Goal: Task Accomplishment & Management: Use online tool/utility

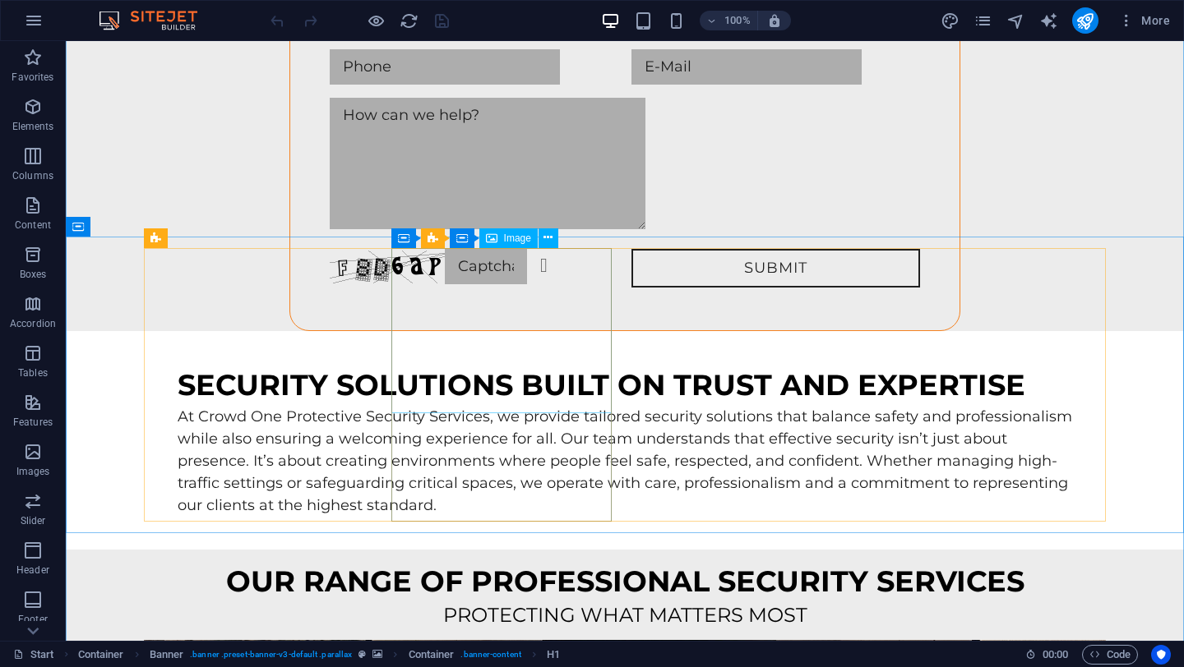
scroll to position [1192, 0]
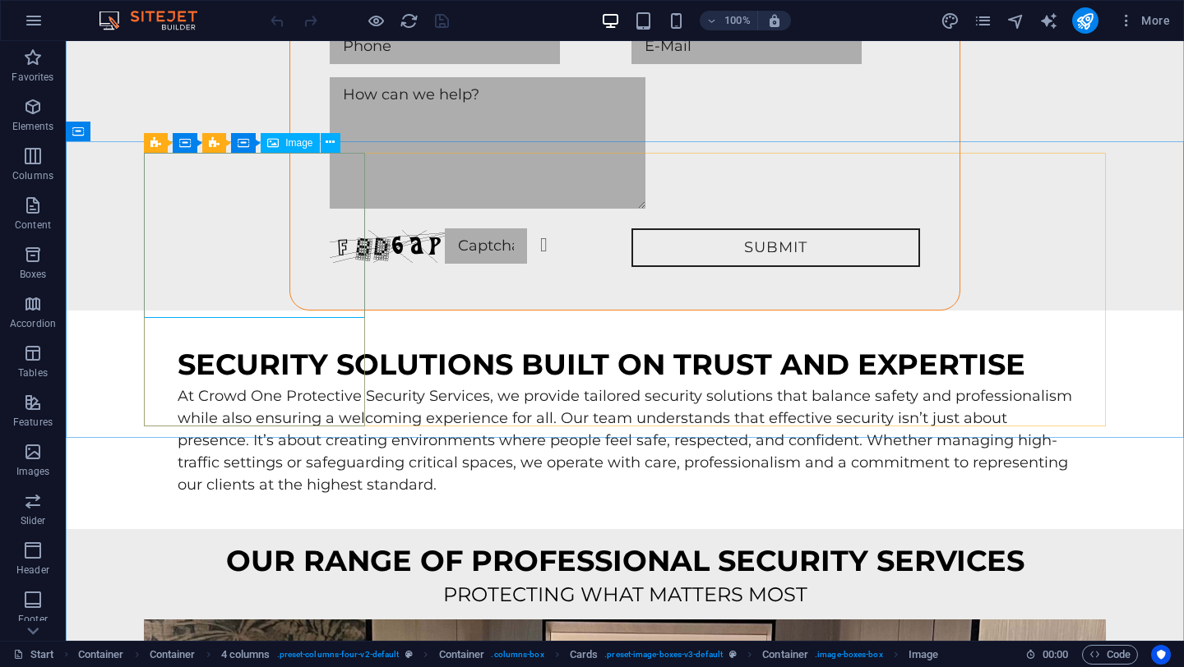
click at [306, 144] on span "Image" at bounding box center [298, 143] width 27 height 10
select select "%"
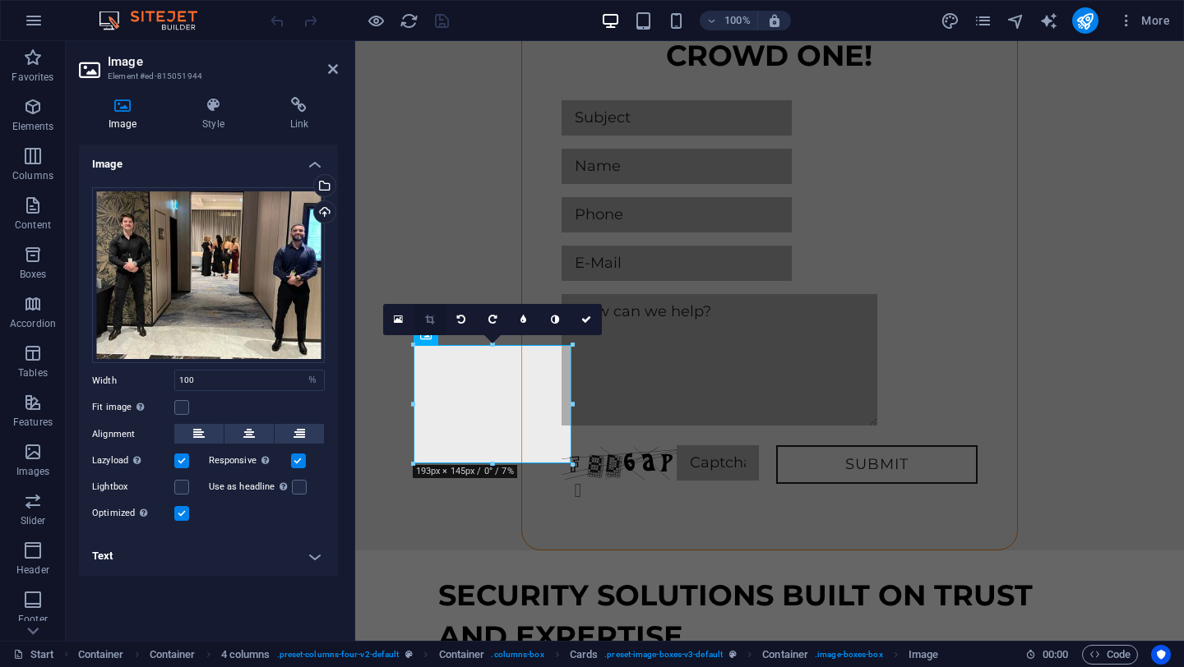
click at [425, 320] on icon at bounding box center [429, 320] width 9 height 10
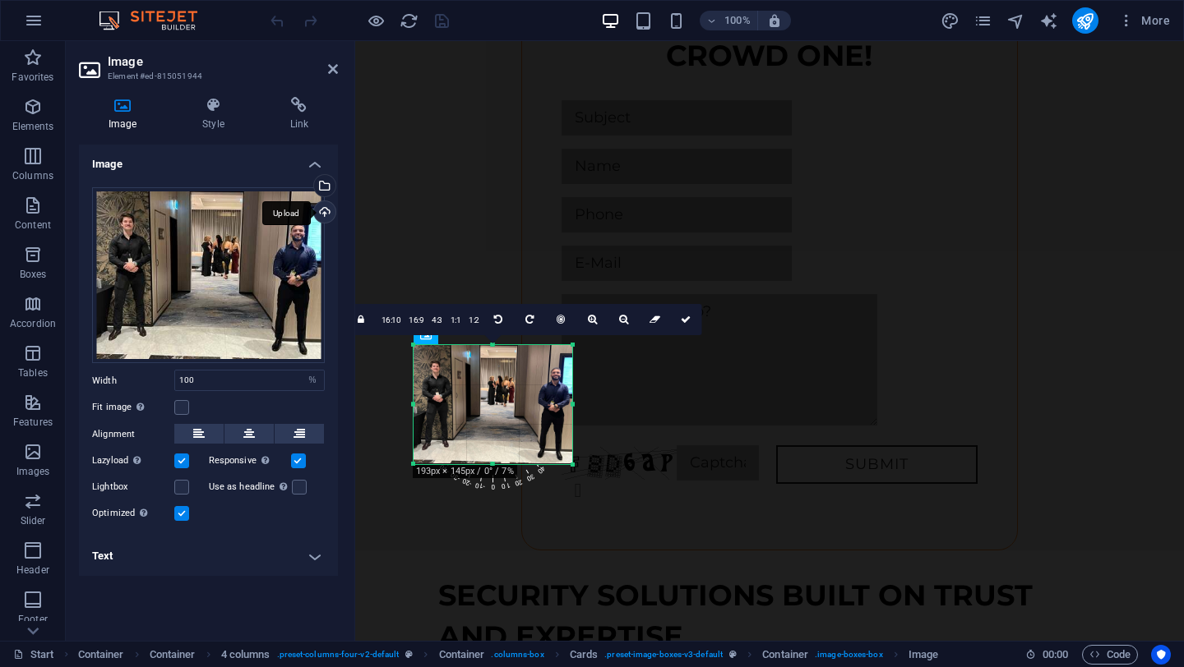
click at [324, 214] on div "Upload" at bounding box center [323, 213] width 25 height 25
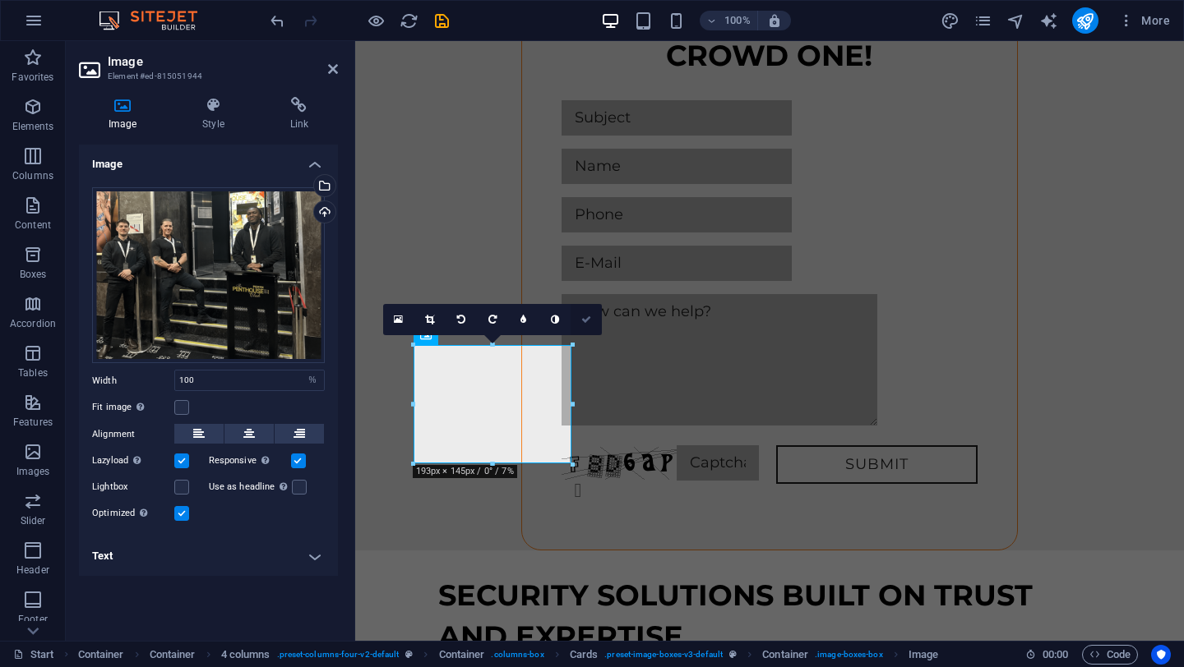
click at [589, 319] on icon at bounding box center [586, 320] width 10 height 10
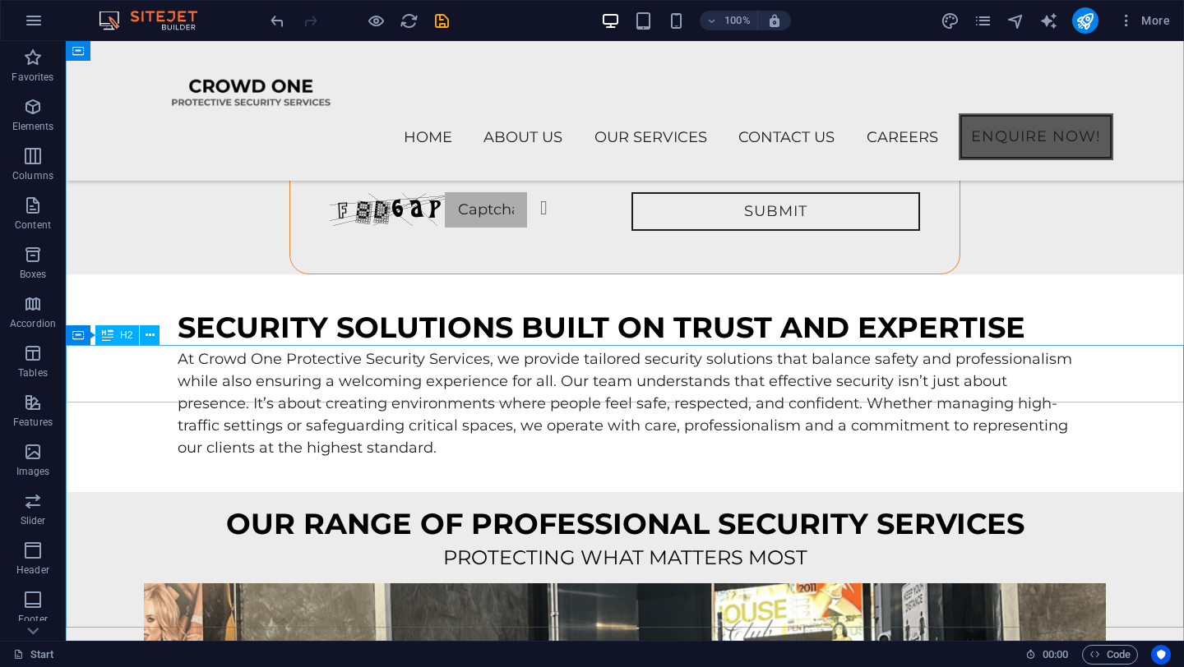
scroll to position [1026, 0]
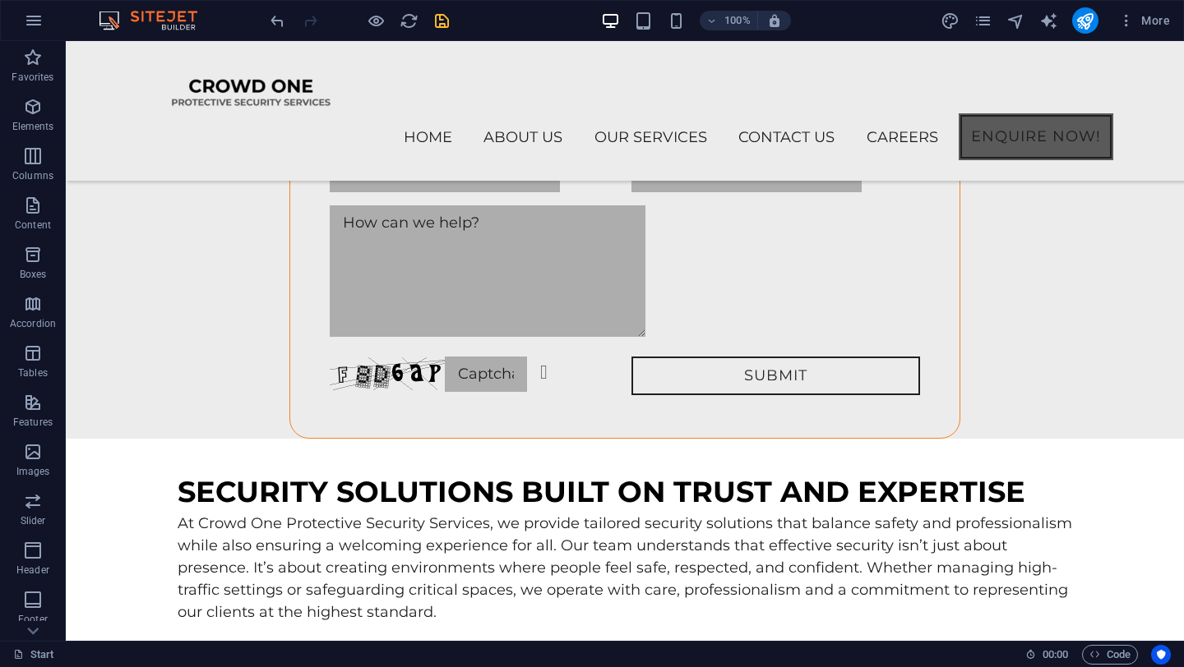
click at [445, 22] on icon "save" at bounding box center [441, 21] width 19 height 19
click at [977, 16] on icon "pages" at bounding box center [982, 21] width 19 height 19
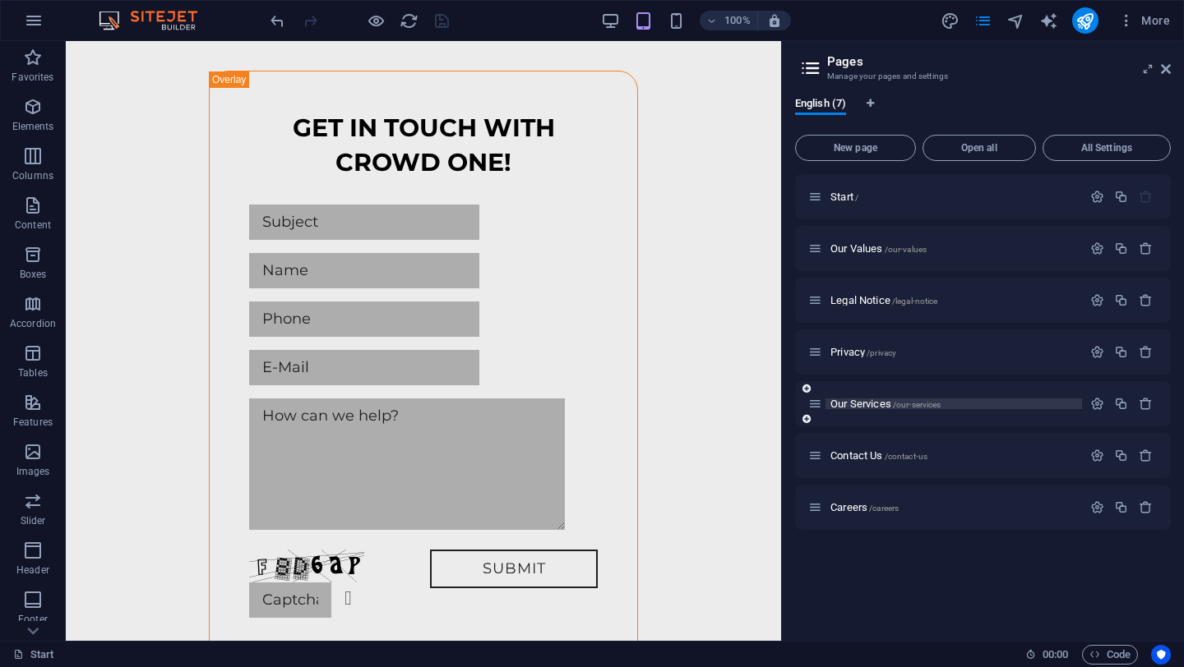
click at [870, 405] on span "Our Services /our-services" at bounding box center [885, 404] width 110 height 12
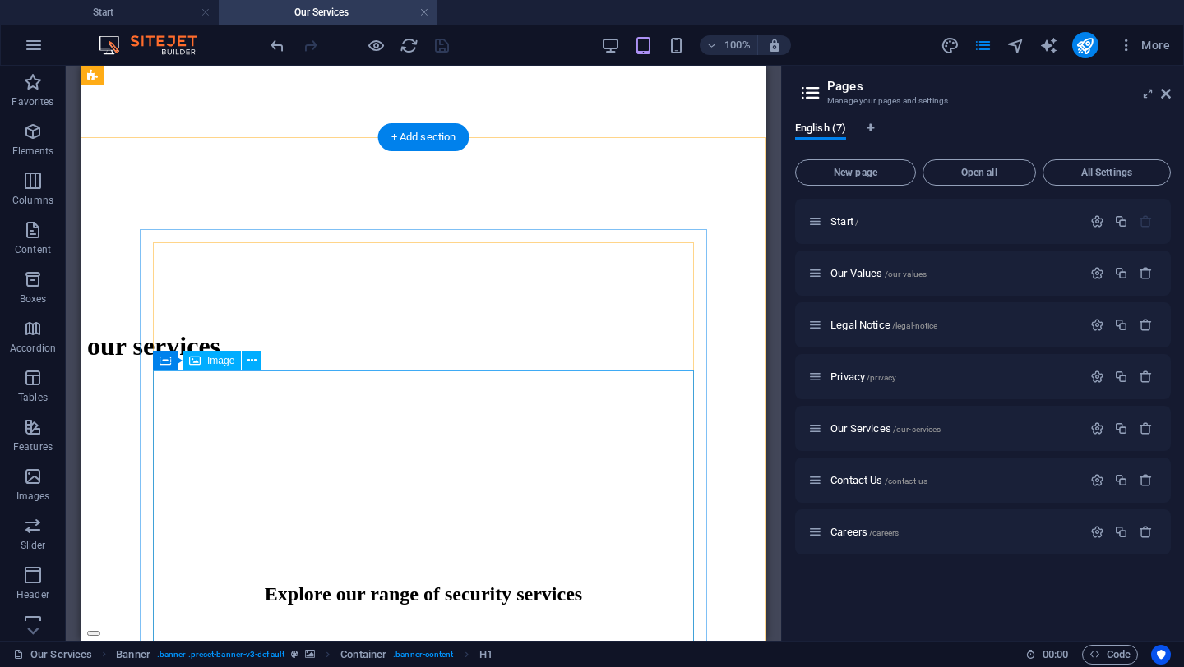
scroll to position [313, 0]
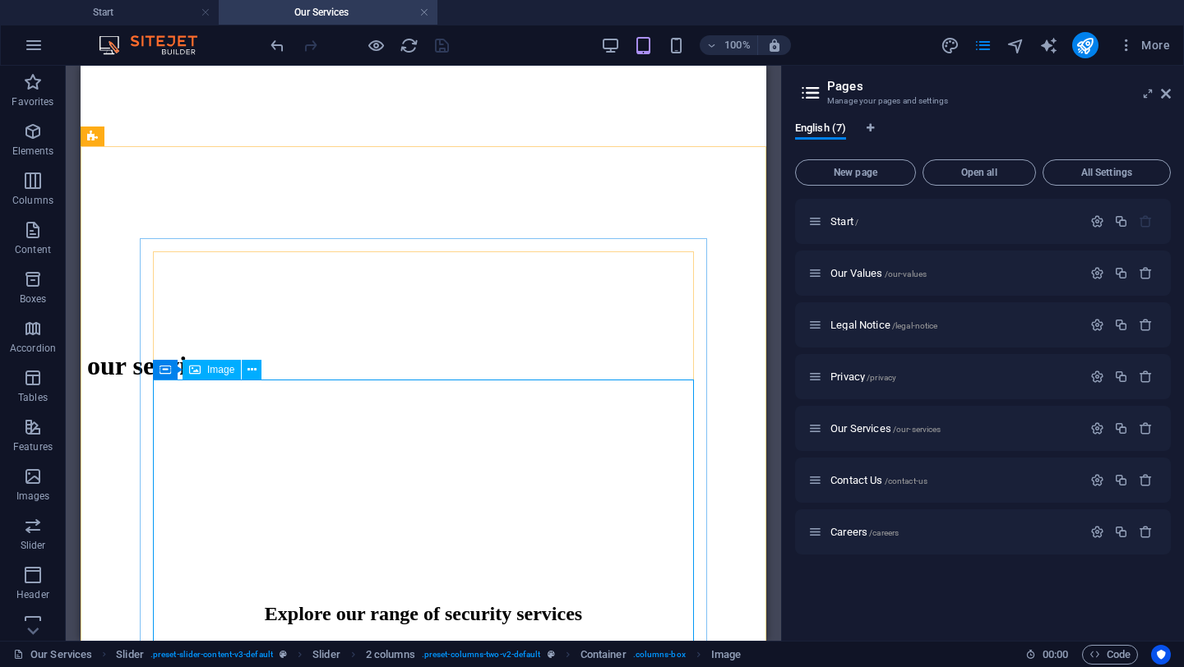
click at [228, 376] on div "Image" at bounding box center [211, 370] width 58 height 20
click at [228, 372] on span "Image" at bounding box center [220, 370] width 27 height 10
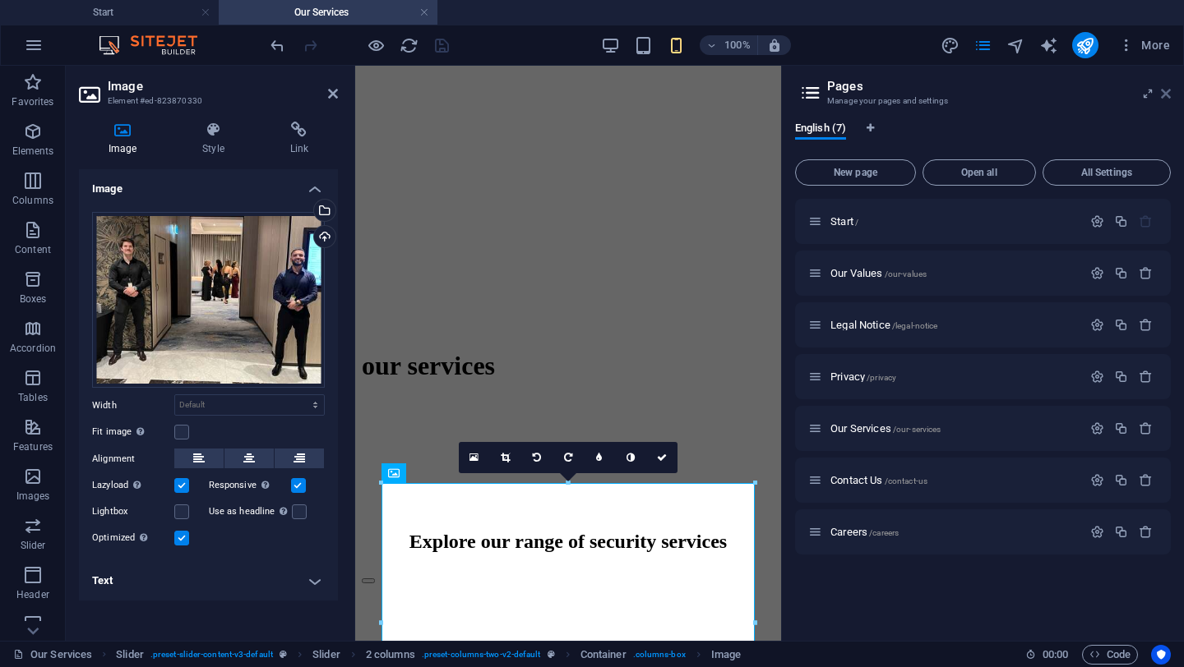
click at [1162, 92] on icon at bounding box center [1166, 93] width 10 height 13
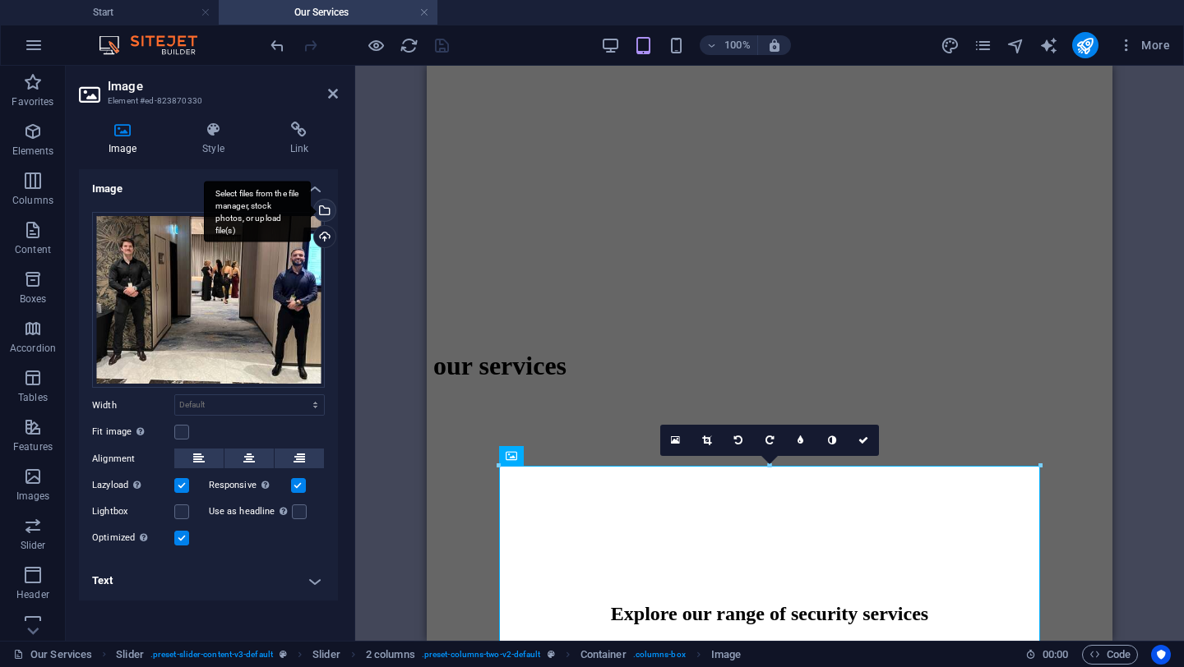
click at [325, 213] on div "Select files from the file manager, stock photos, or upload file(s)" at bounding box center [323, 212] width 25 height 25
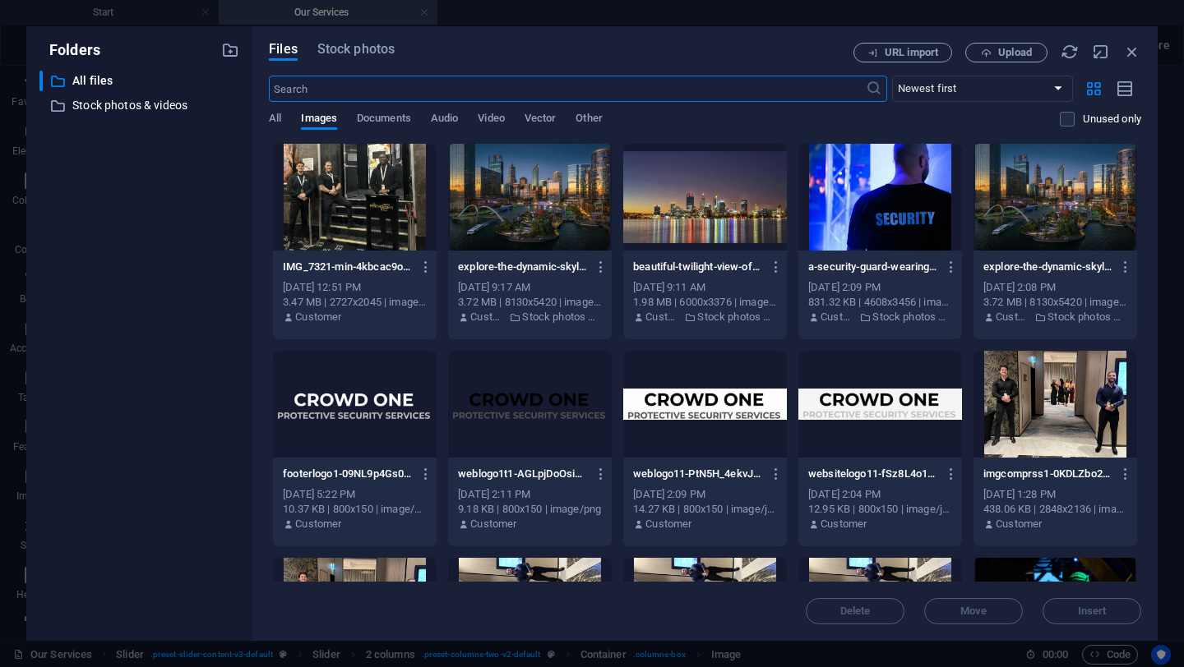
click at [363, 219] on div at bounding box center [355, 197] width 164 height 107
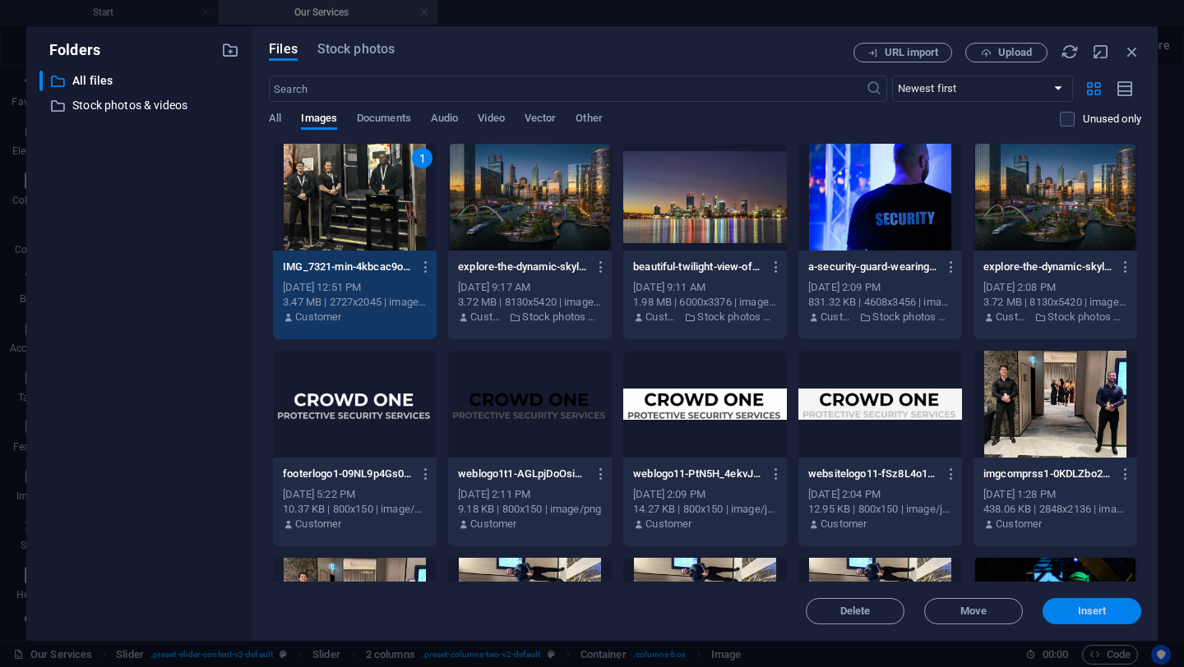
click at [1093, 603] on button "Insert" at bounding box center [1091, 611] width 99 height 26
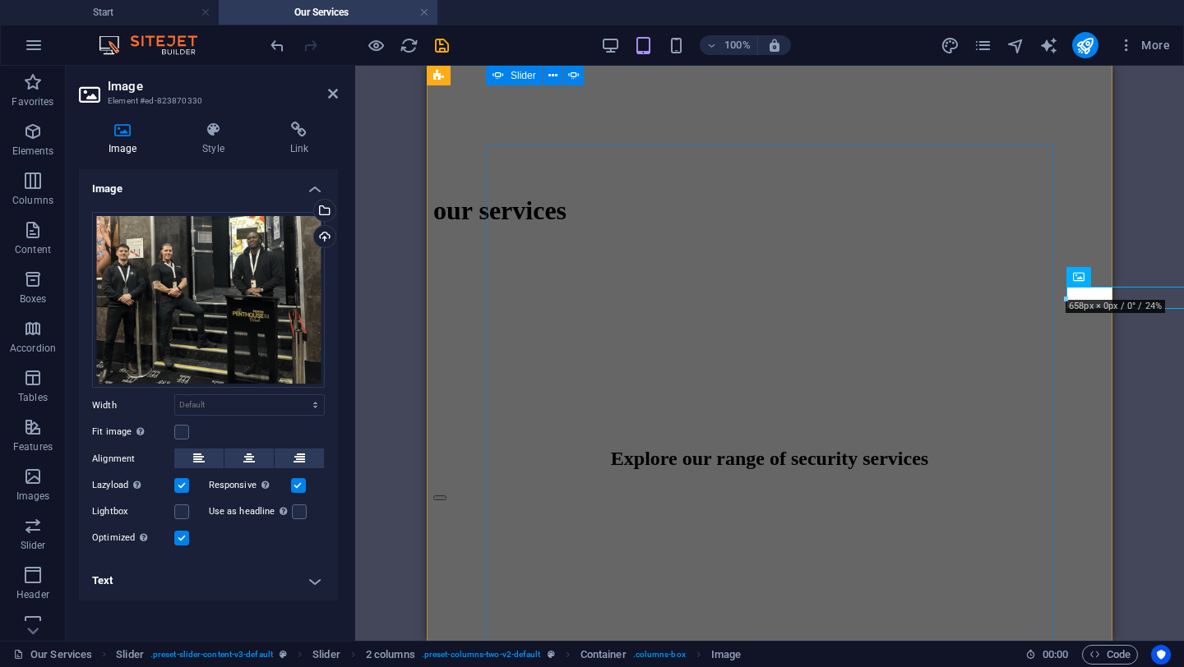
scroll to position [450, 0]
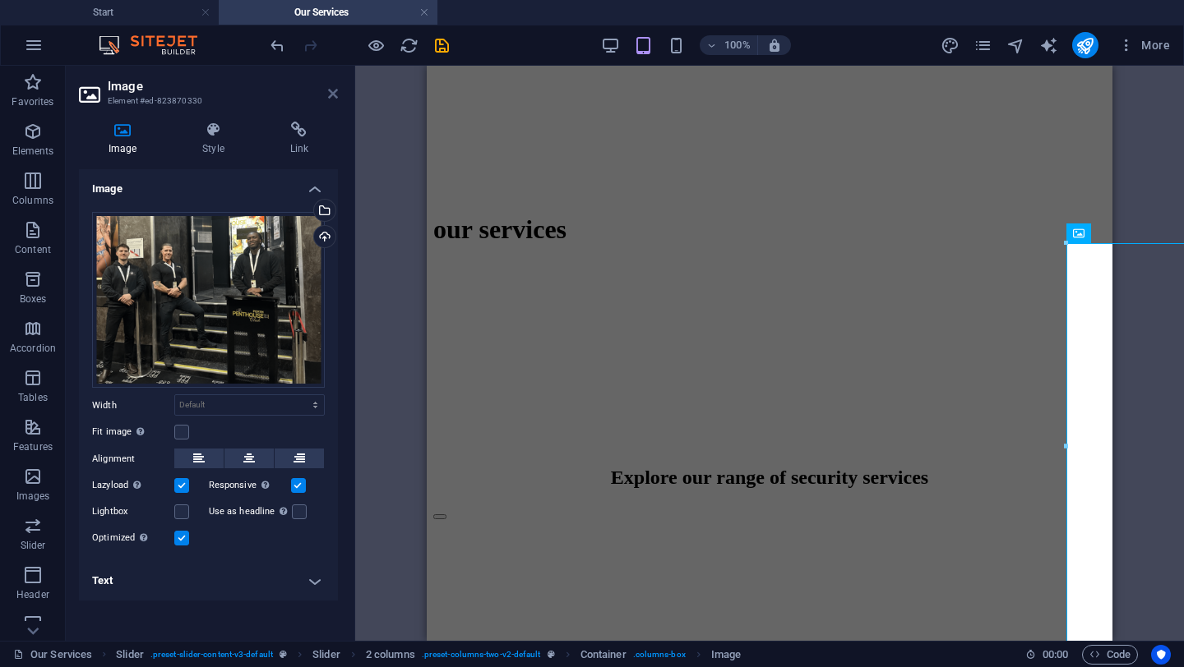
click at [333, 95] on icon at bounding box center [333, 93] width 10 height 13
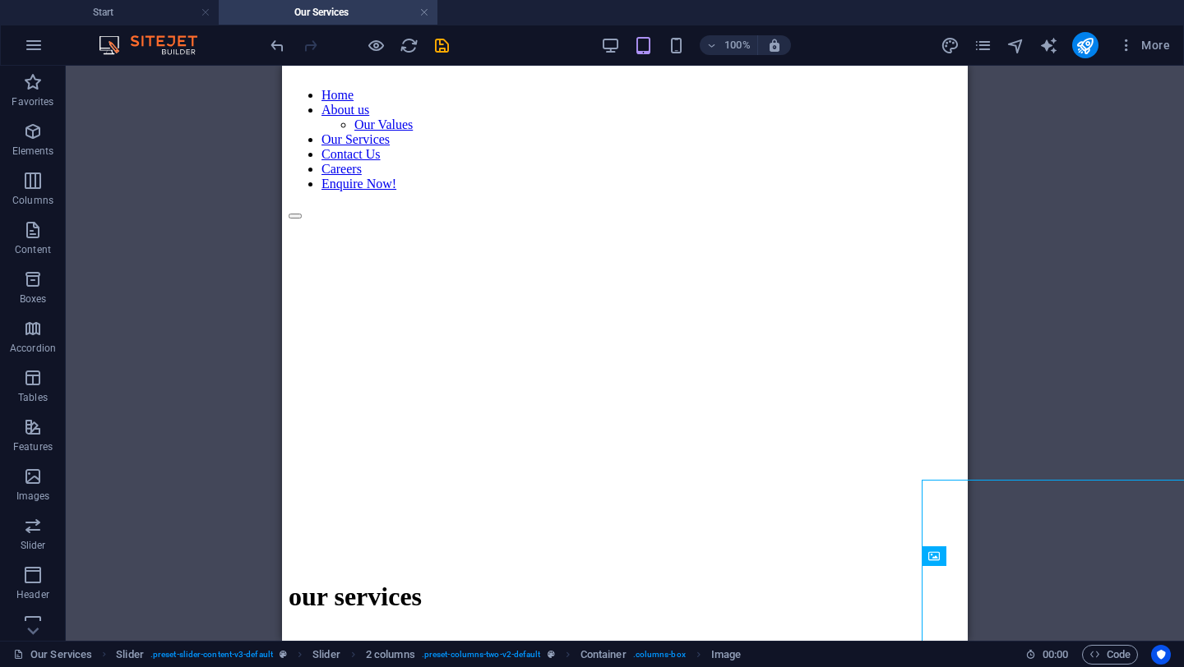
scroll to position [0, 0]
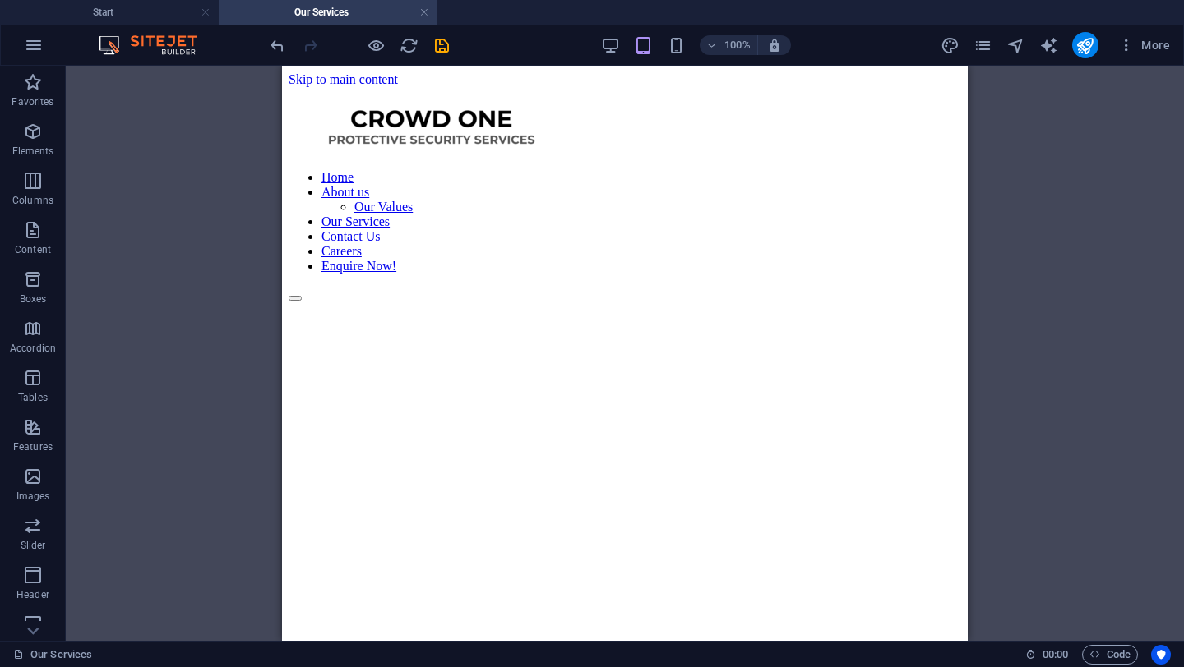
click at [1045, 239] on div "Drag here to replace the existing content. Press “Ctrl” if you want to create a…" at bounding box center [625, 353] width 1118 height 575
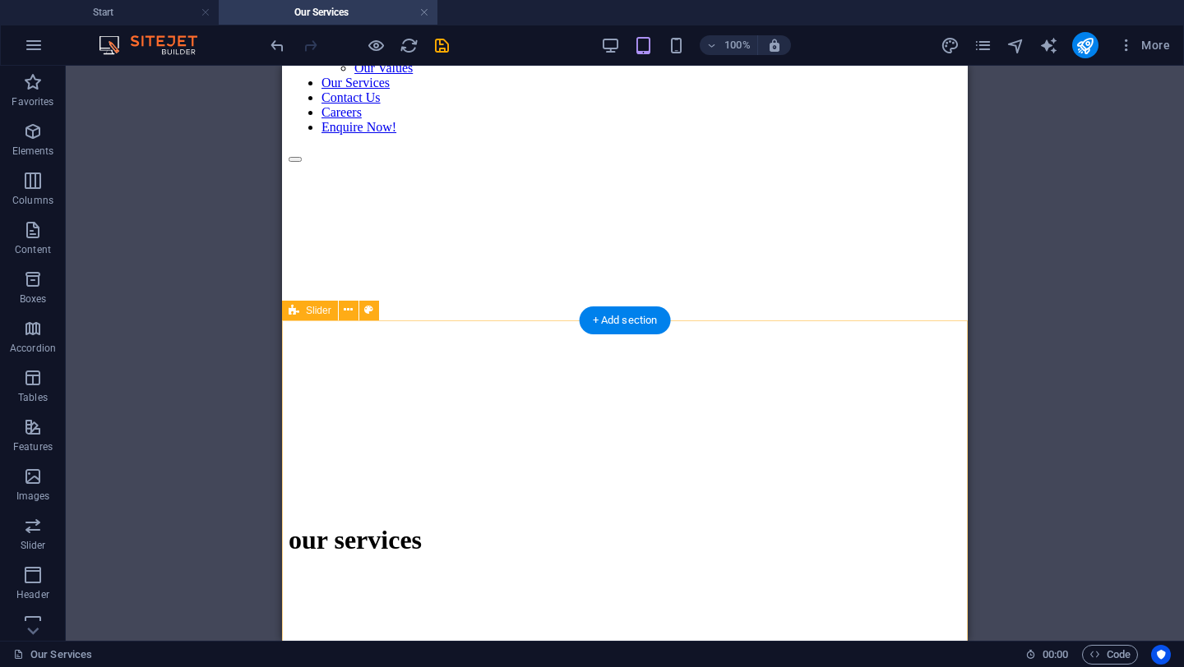
scroll to position [117, 0]
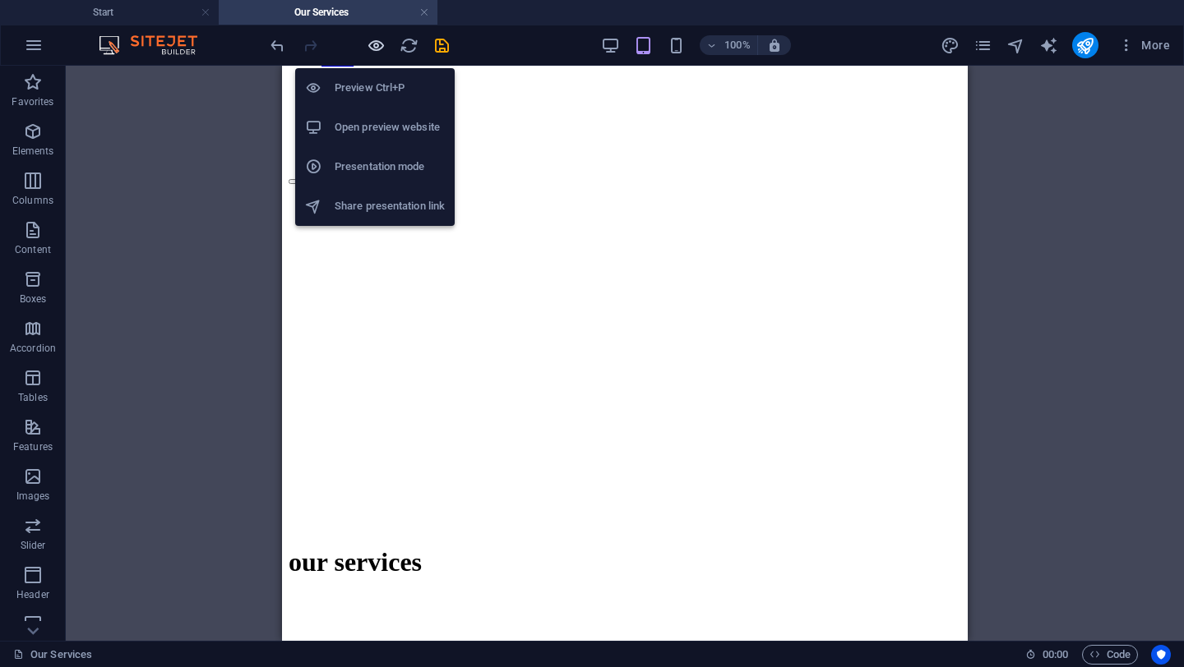
click at [372, 49] on icon "button" at bounding box center [376, 45] width 19 height 19
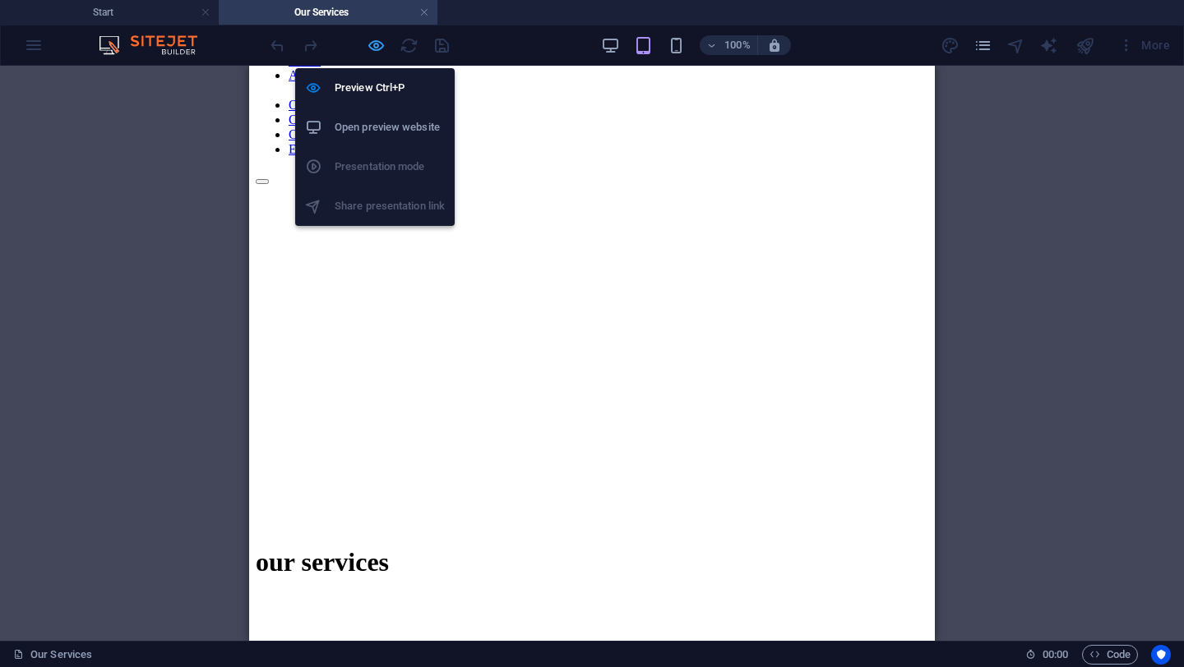
click at [372, 48] on icon "button" at bounding box center [376, 45] width 19 height 19
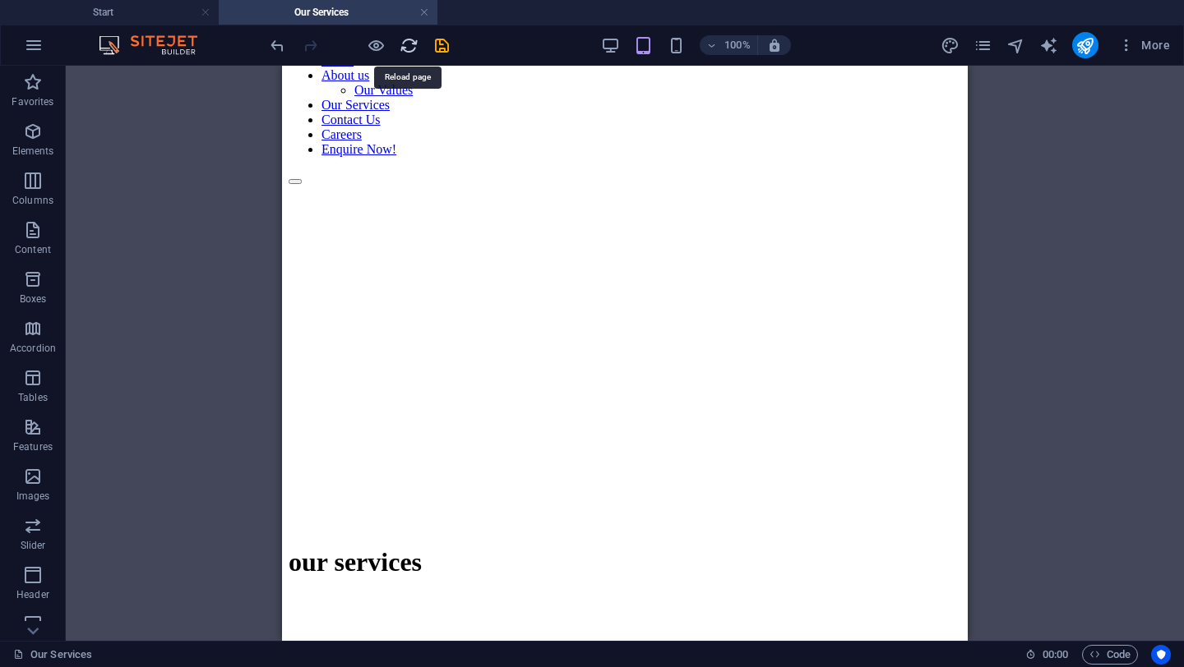
click at [411, 48] on icon "reload" at bounding box center [408, 45] width 19 height 19
click at [275, 41] on icon "undo" at bounding box center [277, 45] width 19 height 19
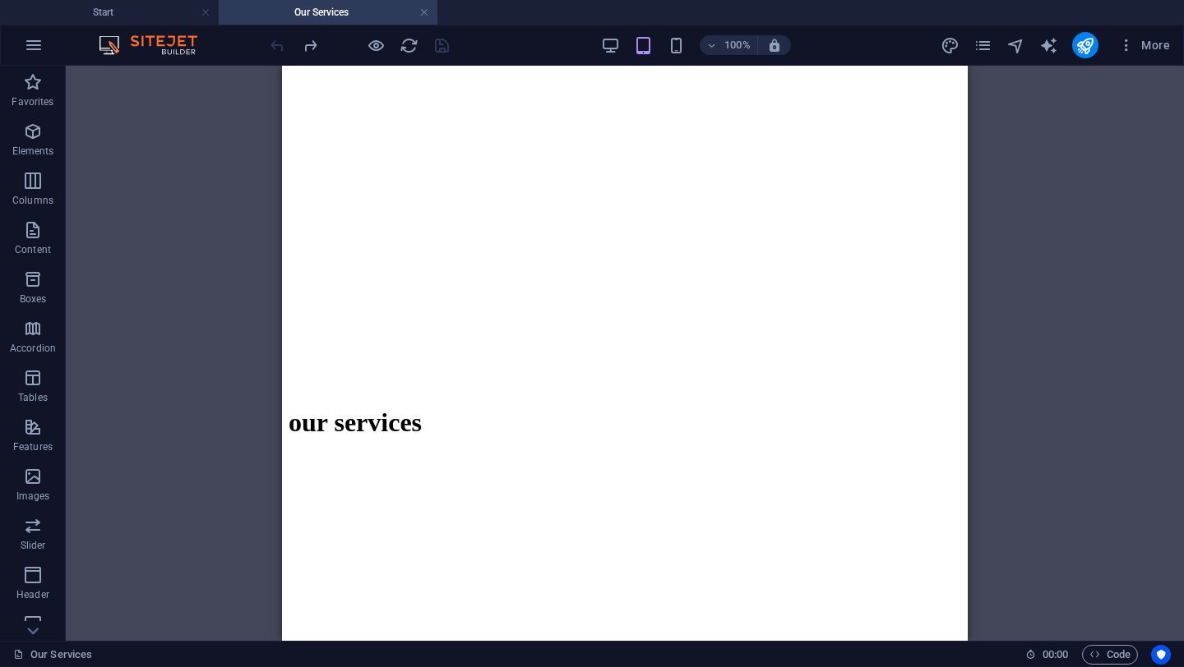
scroll to position [628, 0]
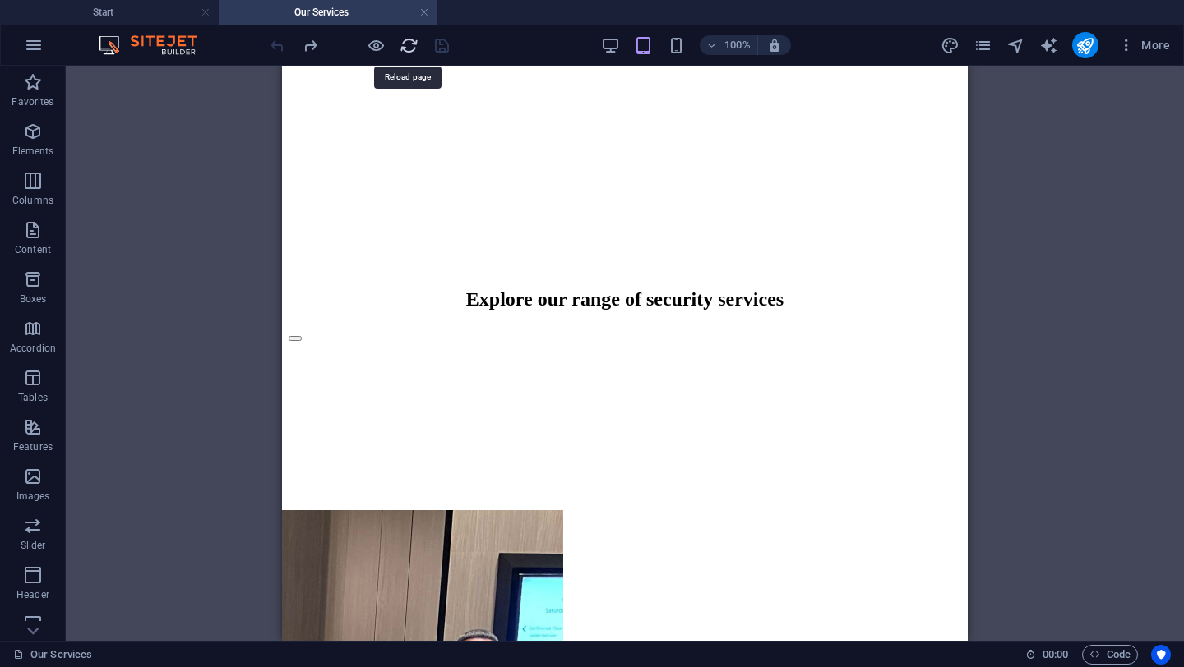
click at [402, 44] on icon "reload" at bounding box center [408, 45] width 19 height 19
click at [405, 46] on icon "reload" at bounding box center [408, 45] width 19 height 19
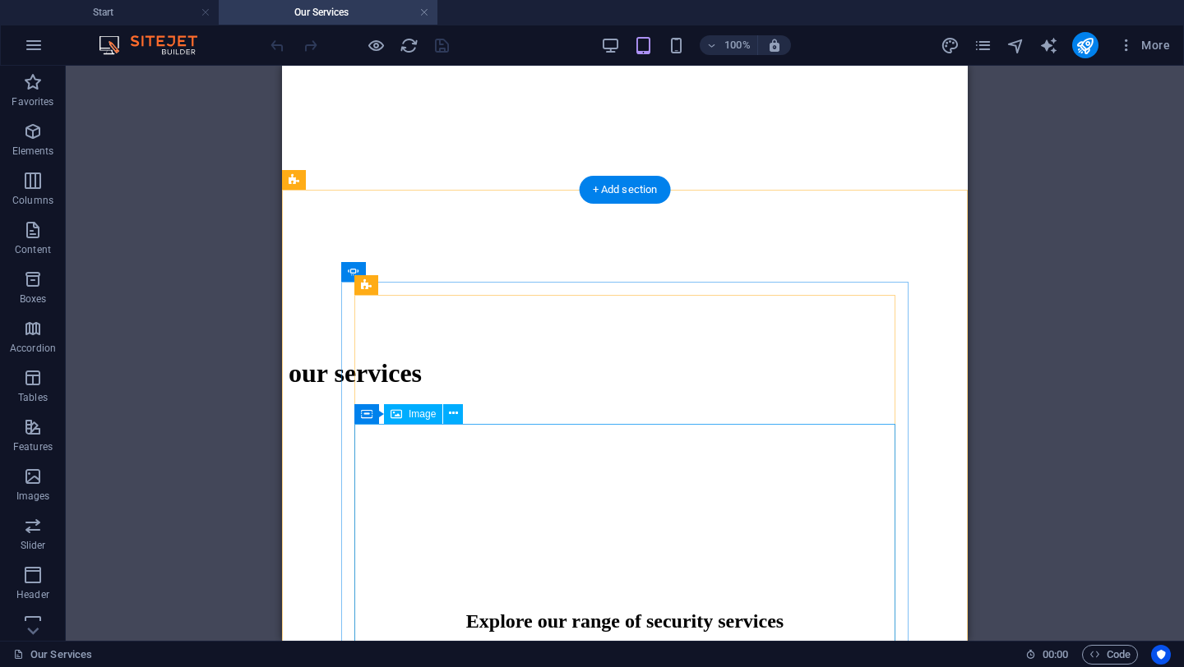
scroll to position [540, 0]
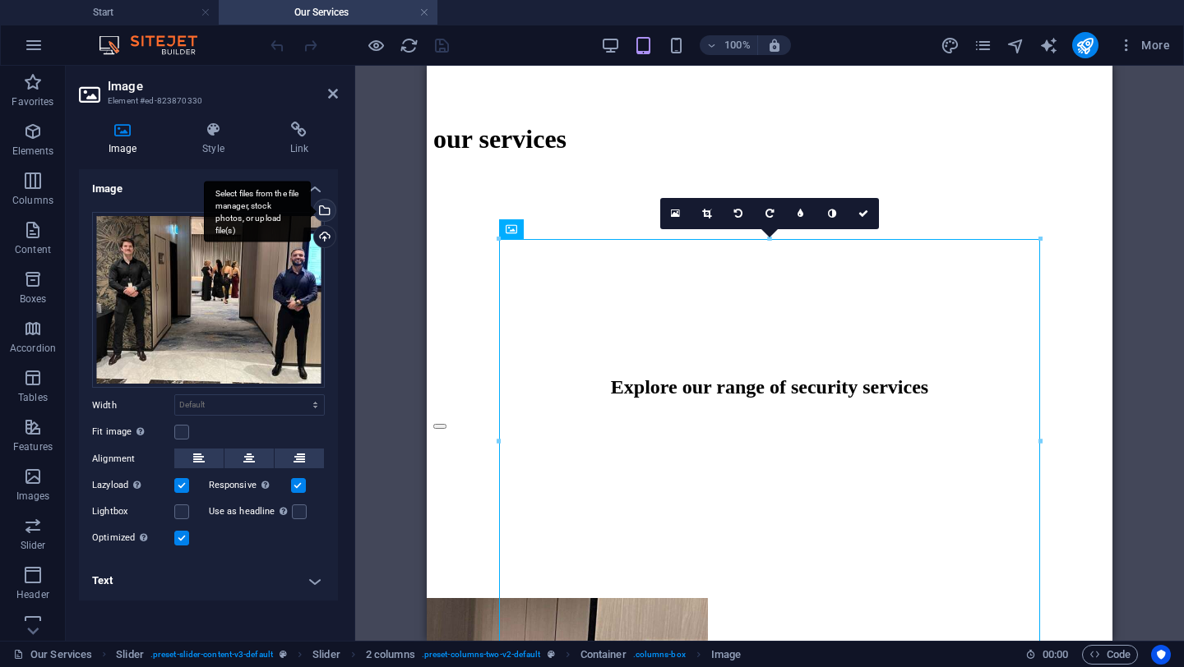
click at [311, 214] on div "Select files from the file manager, stock photos, or upload file(s)" at bounding box center [257, 212] width 107 height 62
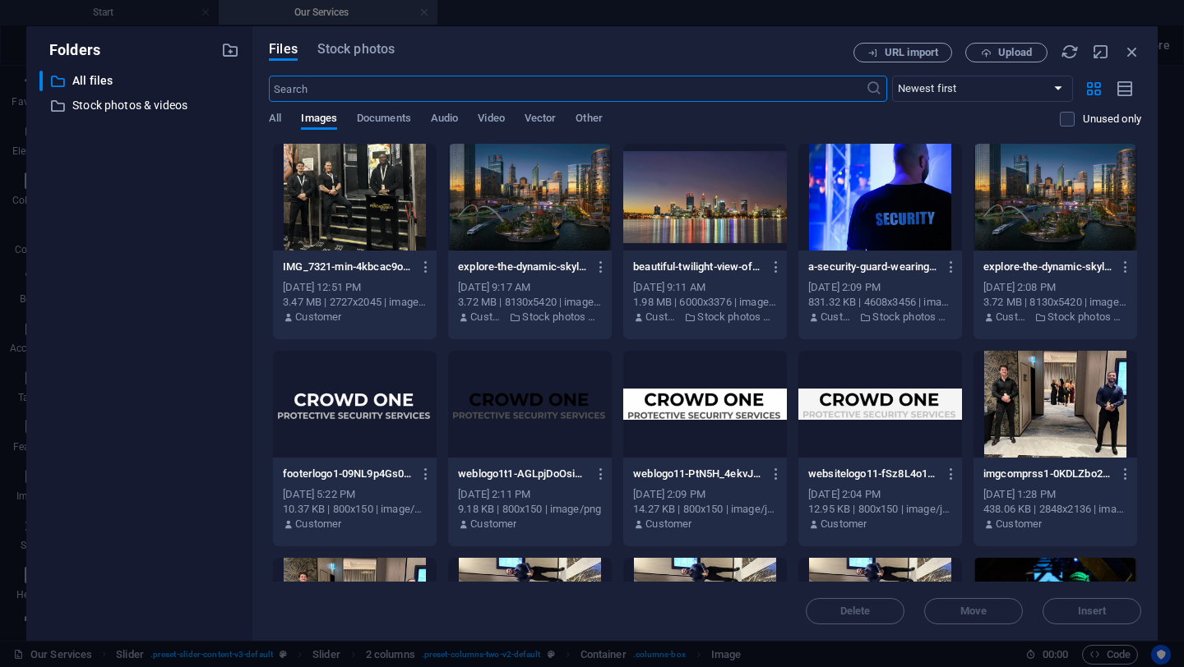
click at [371, 232] on div at bounding box center [355, 197] width 164 height 107
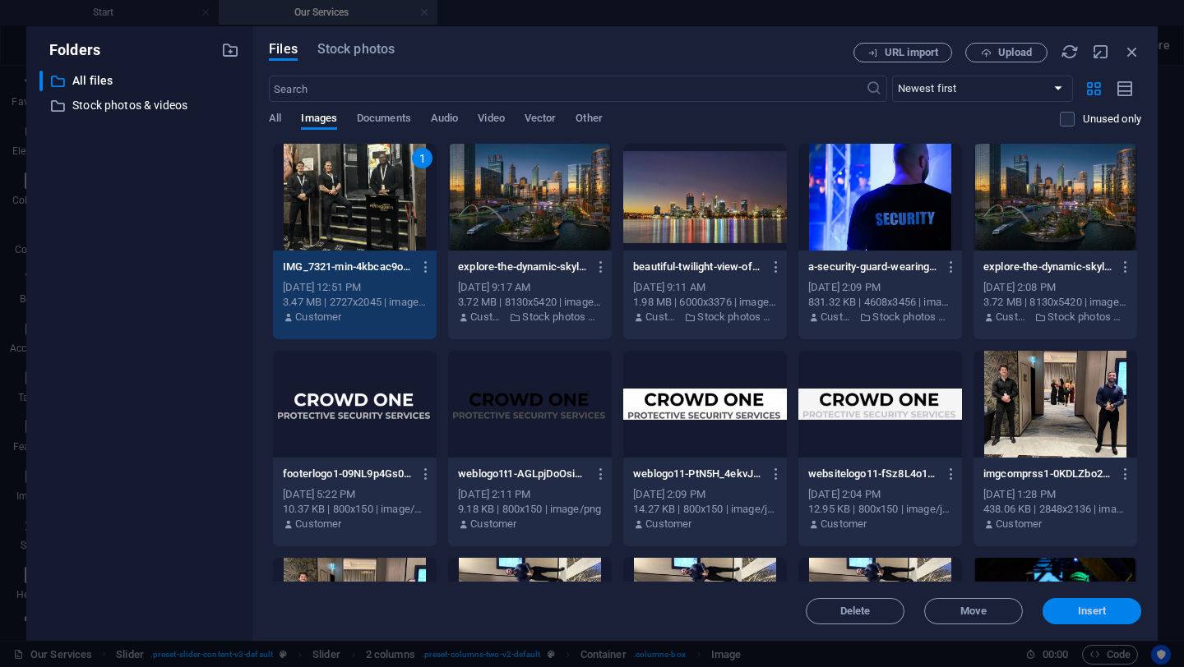
click at [1108, 621] on button "Insert" at bounding box center [1091, 611] width 99 height 26
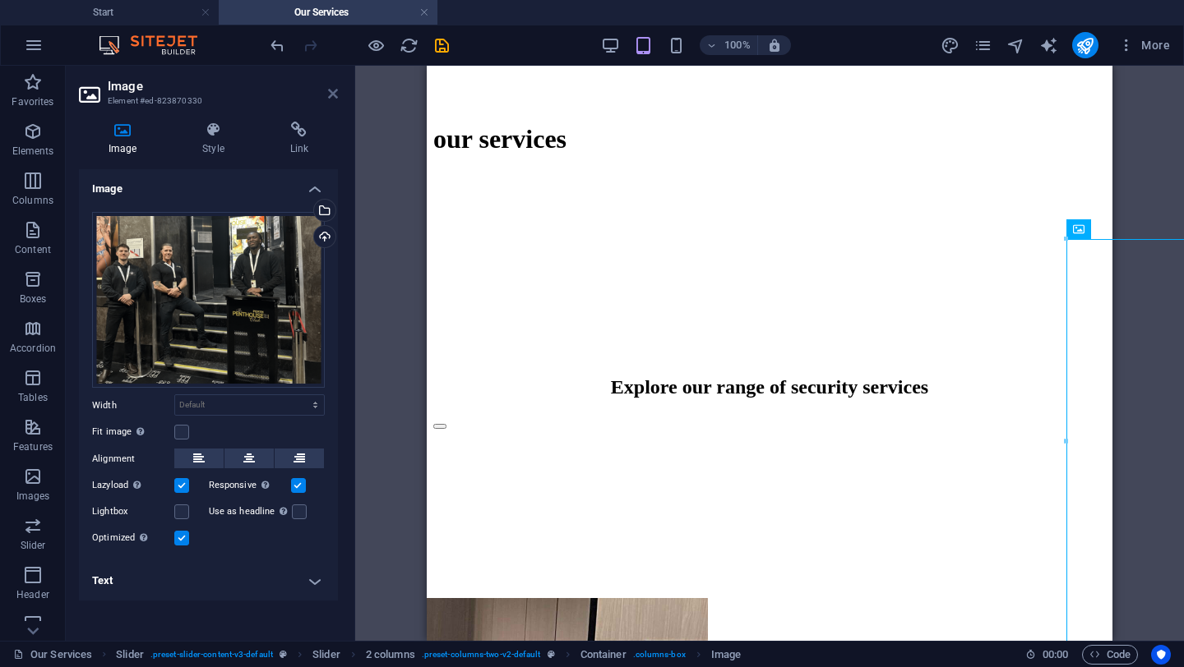
click at [333, 92] on icon at bounding box center [333, 93] width 10 height 13
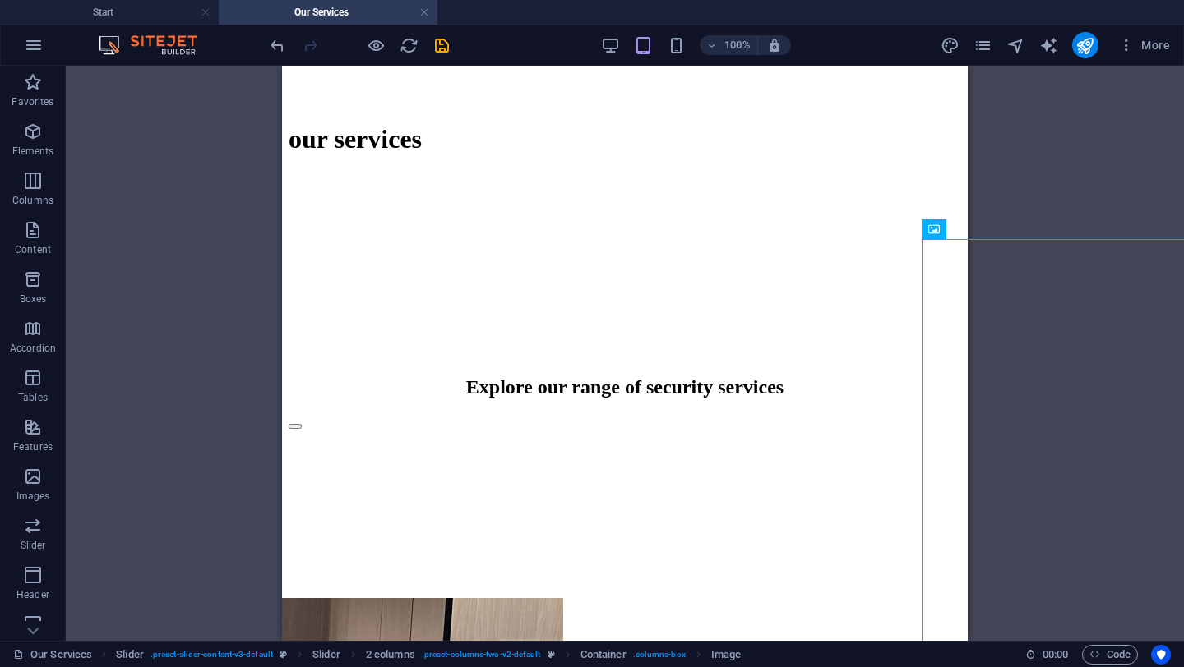
click at [1119, 190] on div "Reference Banner Container Banner Spacer H2 Slider Text Slider 2 columns Contai…" at bounding box center [625, 353] width 1118 height 575
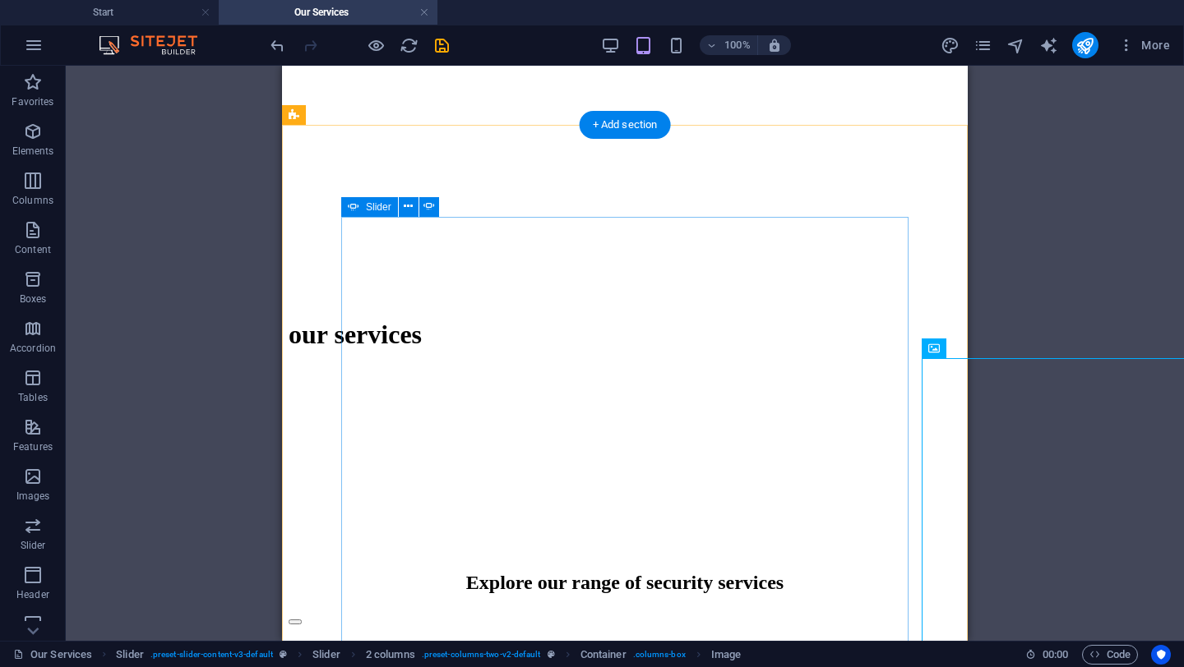
scroll to position [335, 0]
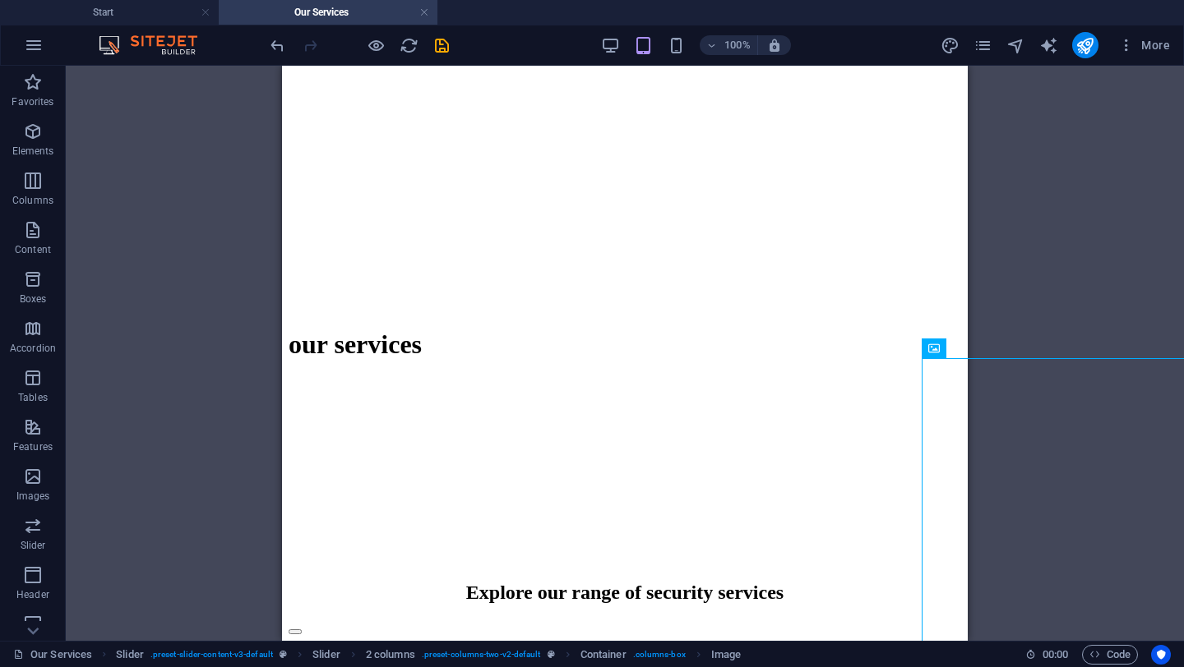
click at [1048, 191] on div "Reference Banner Container Banner Spacer H2 Slider Text Slider 2 columns Contai…" at bounding box center [625, 353] width 1118 height 575
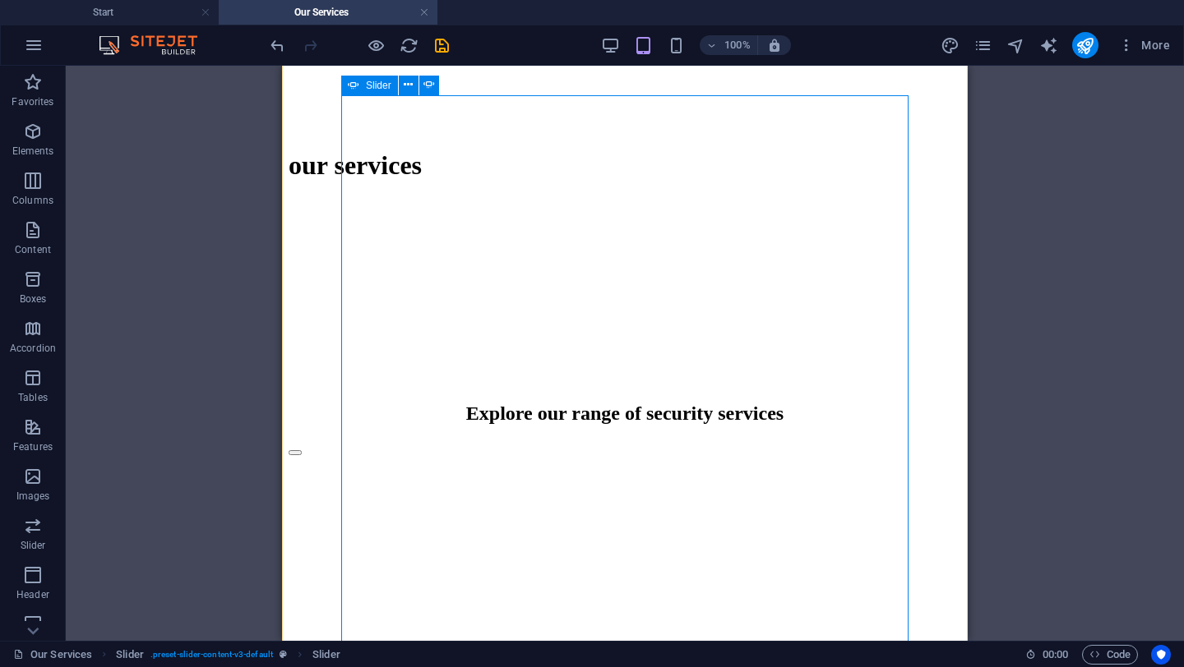
scroll to position [534, 0]
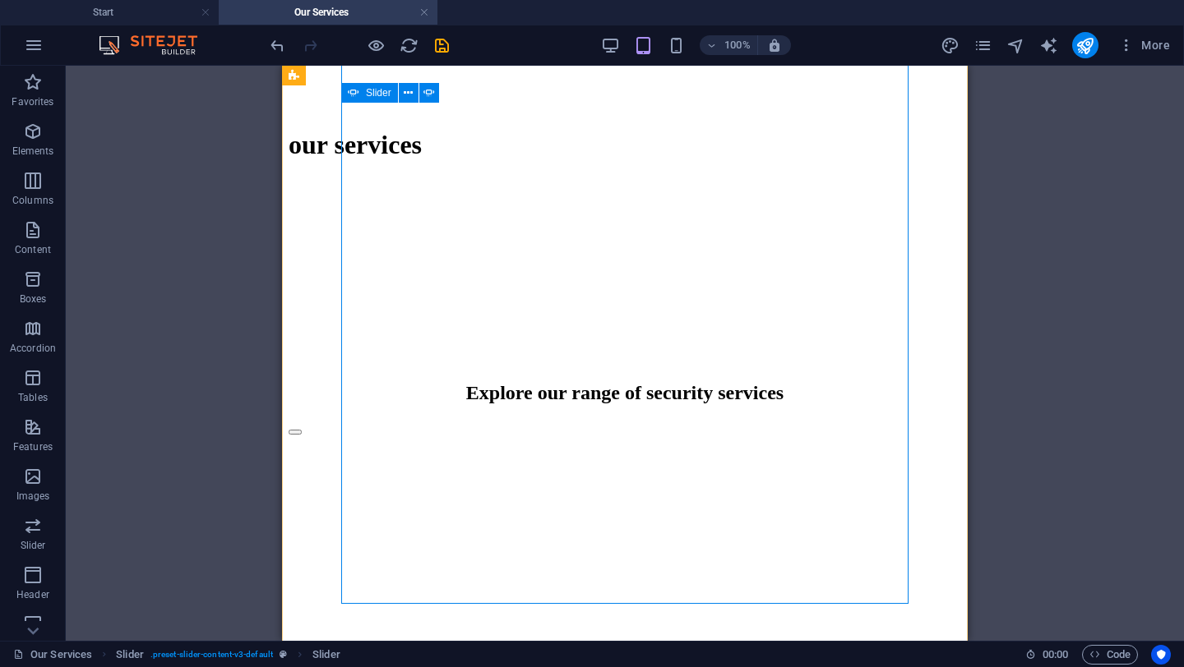
click at [302, 430] on button "Content Slider" at bounding box center [294, 432] width 13 height 5
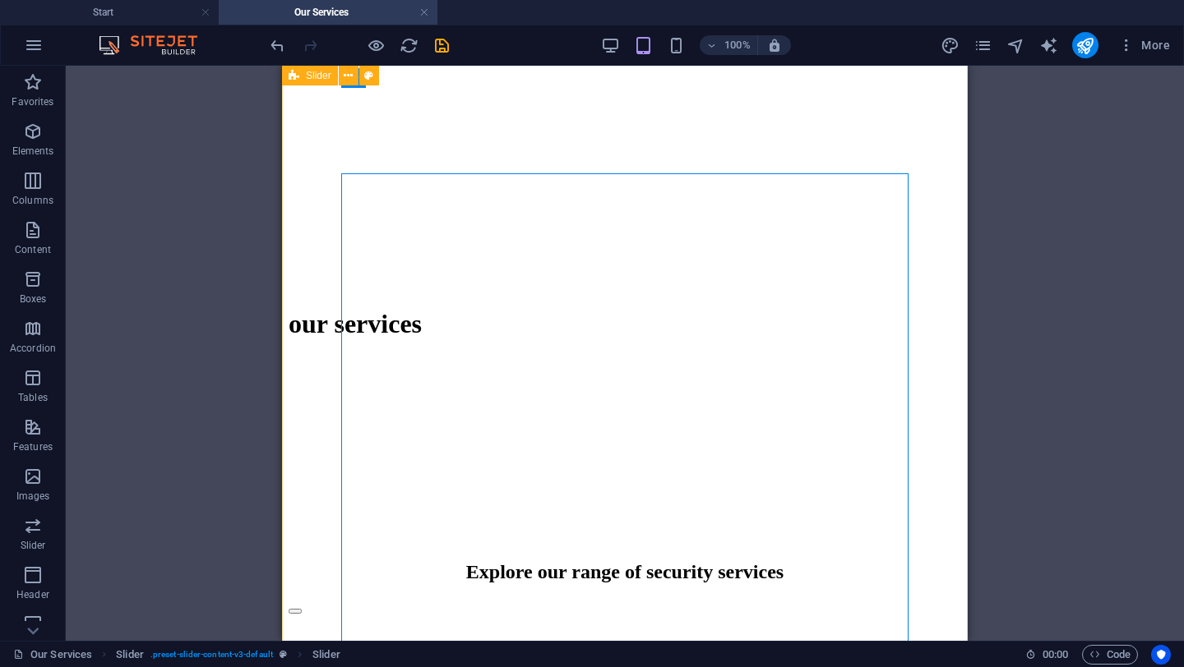
scroll to position [335, 0]
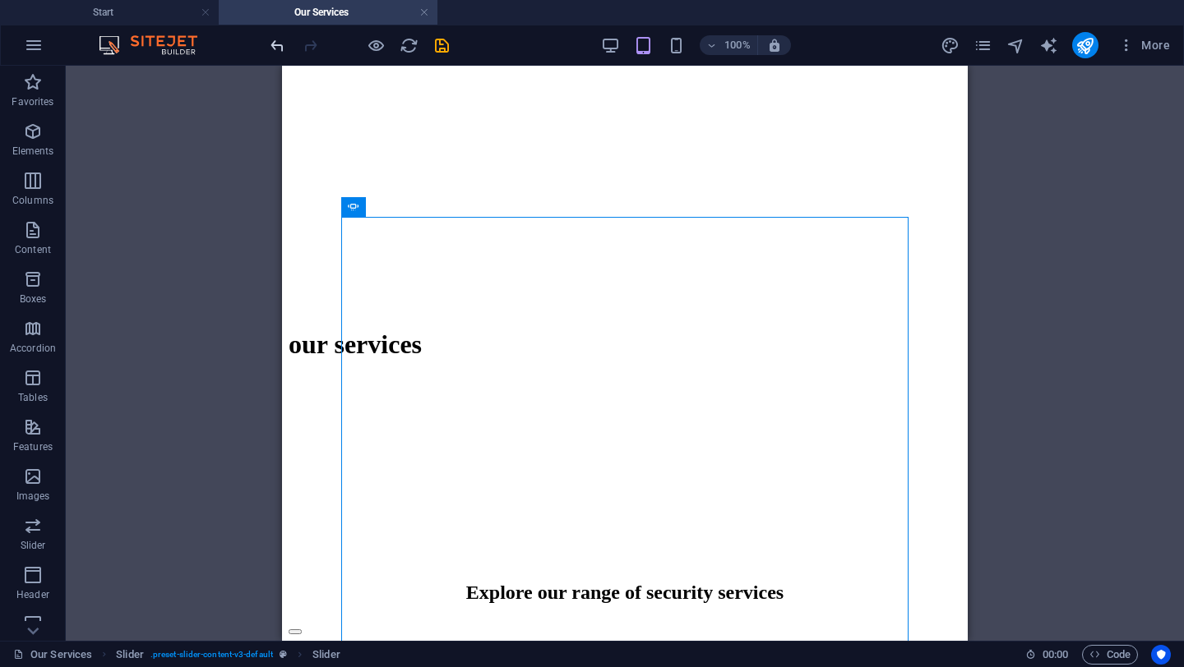
click at [279, 47] on icon "undo" at bounding box center [277, 45] width 19 height 19
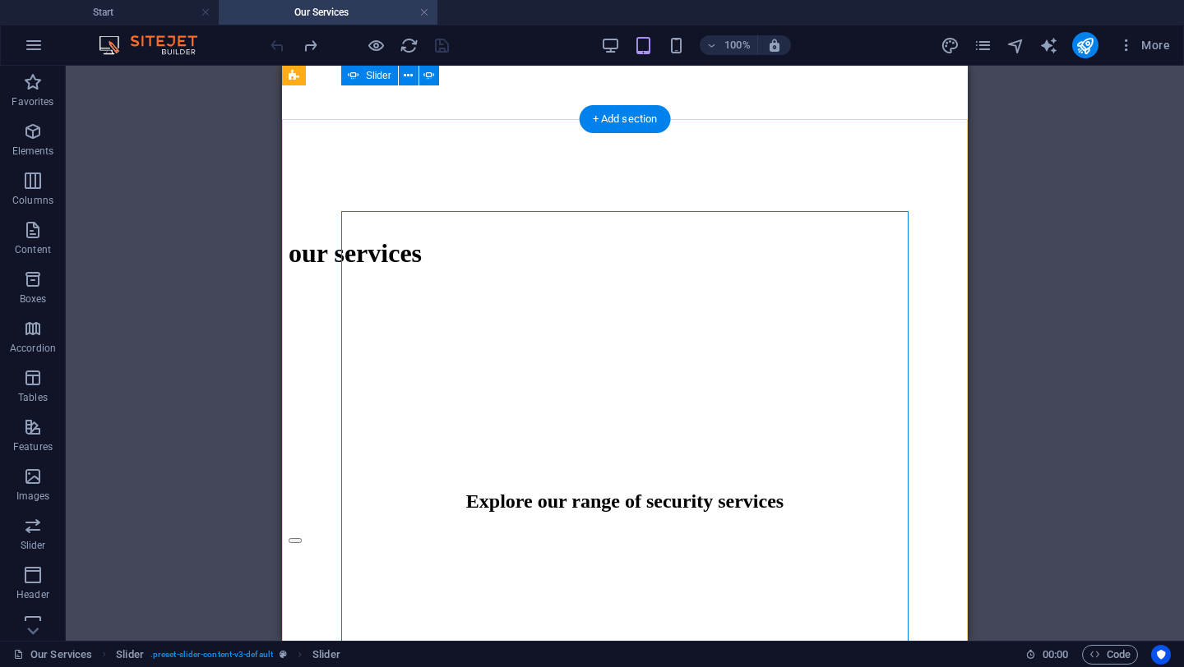
scroll to position [290, 0]
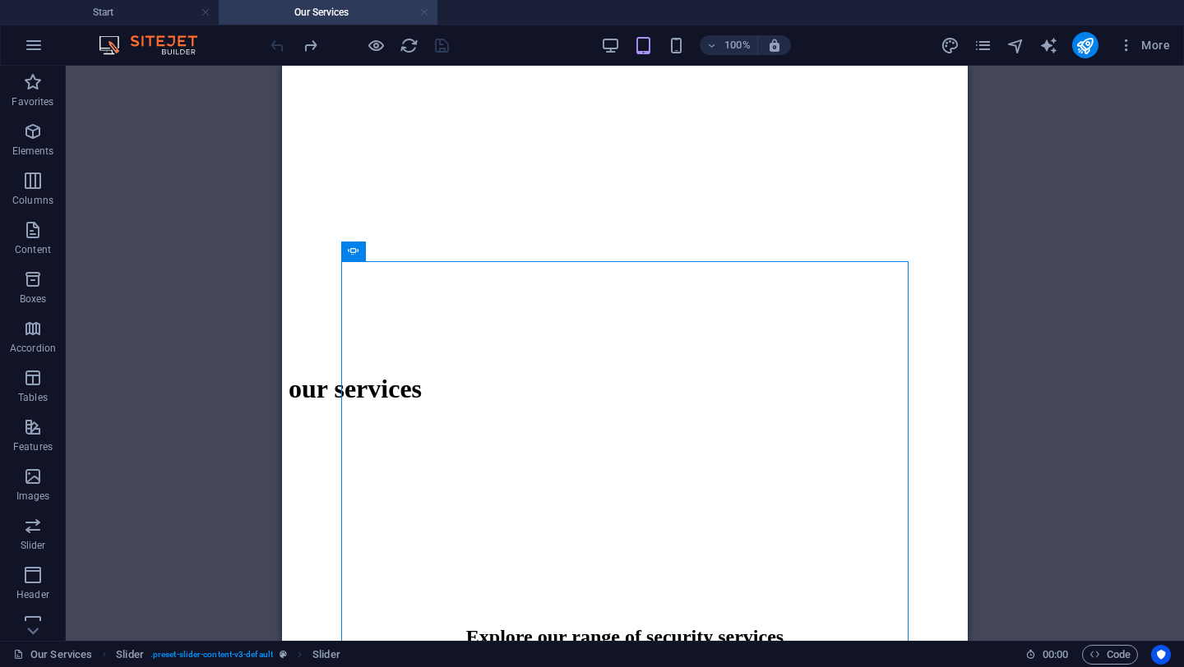
click at [428, 12] on link at bounding box center [424, 13] width 10 height 16
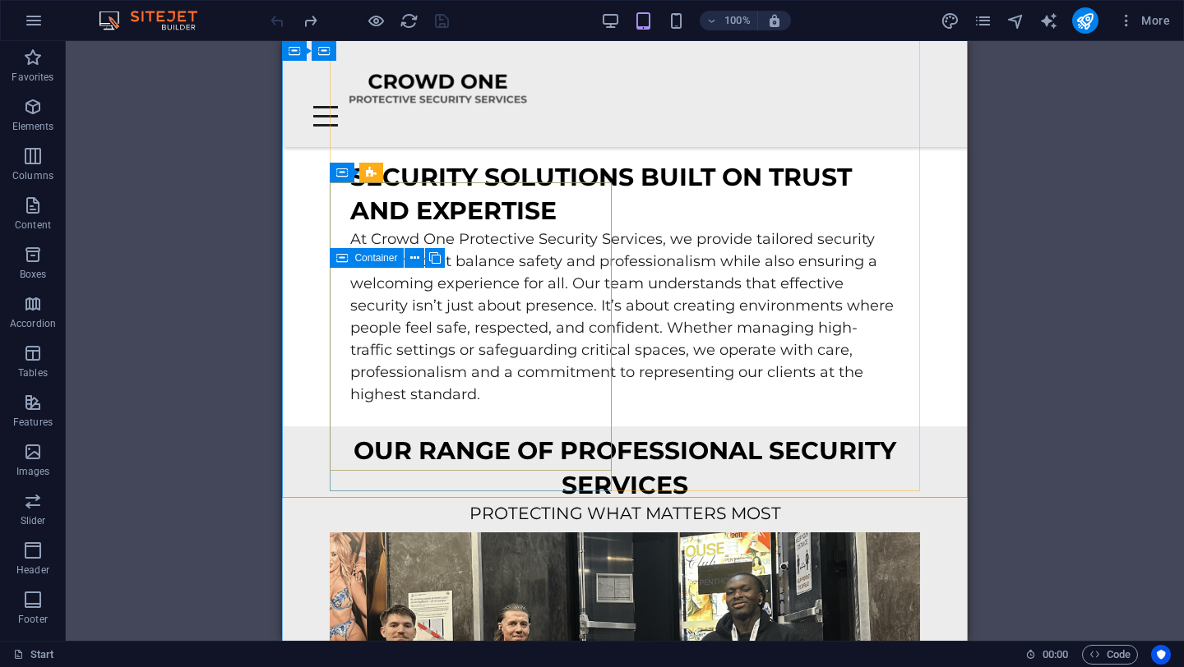
scroll to position [1530, 0]
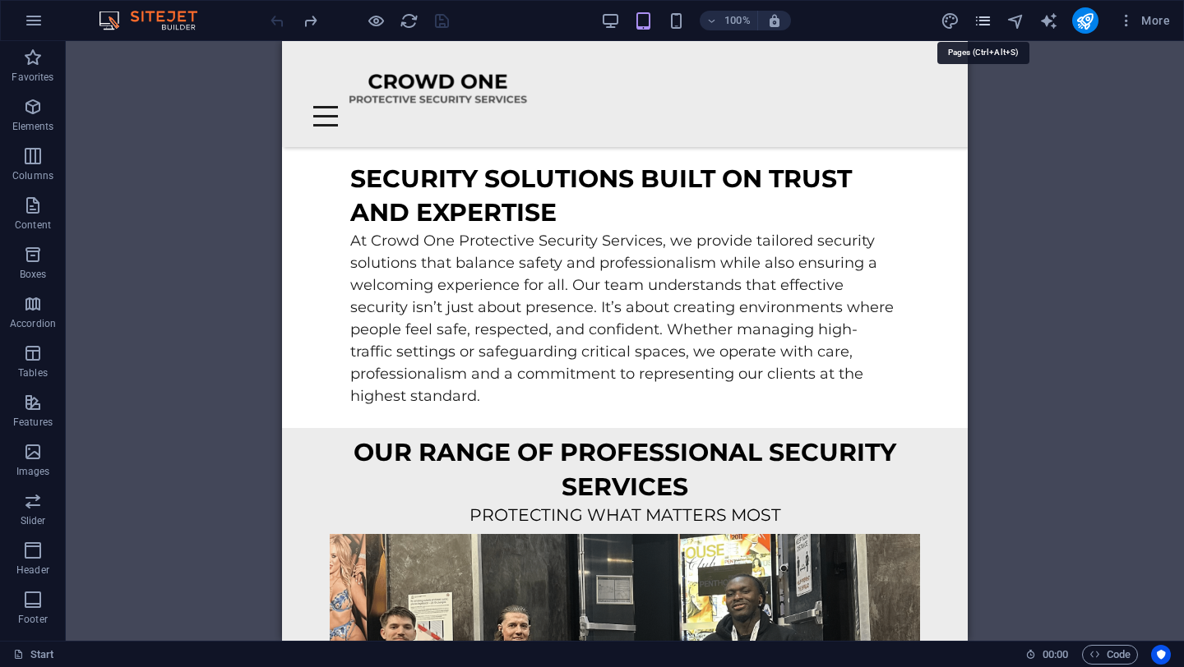
click at [987, 21] on icon "pages" at bounding box center [982, 21] width 19 height 19
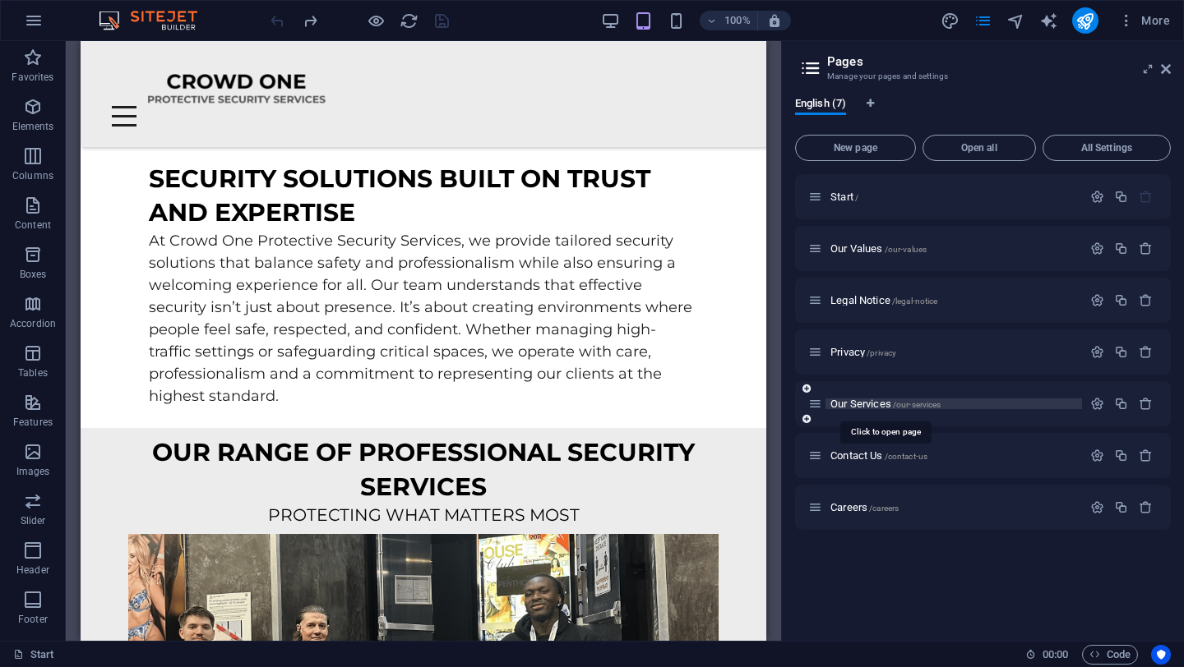
click at [867, 404] on span "Our Services /our-services" at bounding box center [885, 404] width 110 height 12
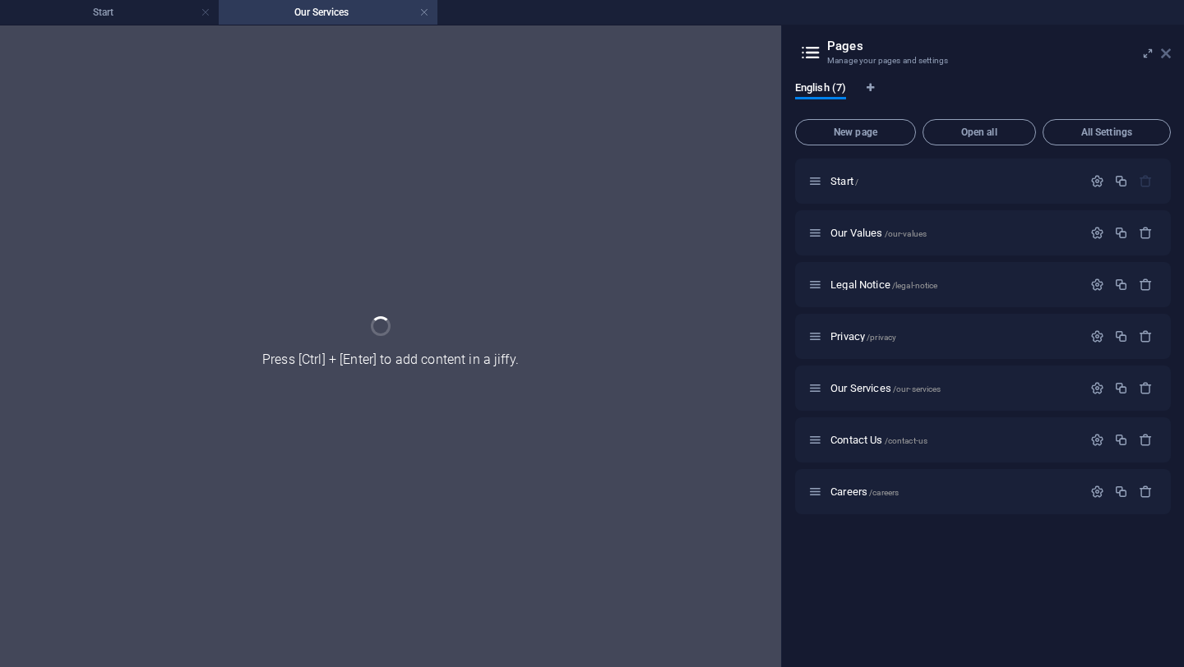
click at [1161, 54] on div "Start Our Services Favorites Elements Columns Content Boxes Accordion Tables Fe…" at bounding box center [592, 346] width 1184 height 643
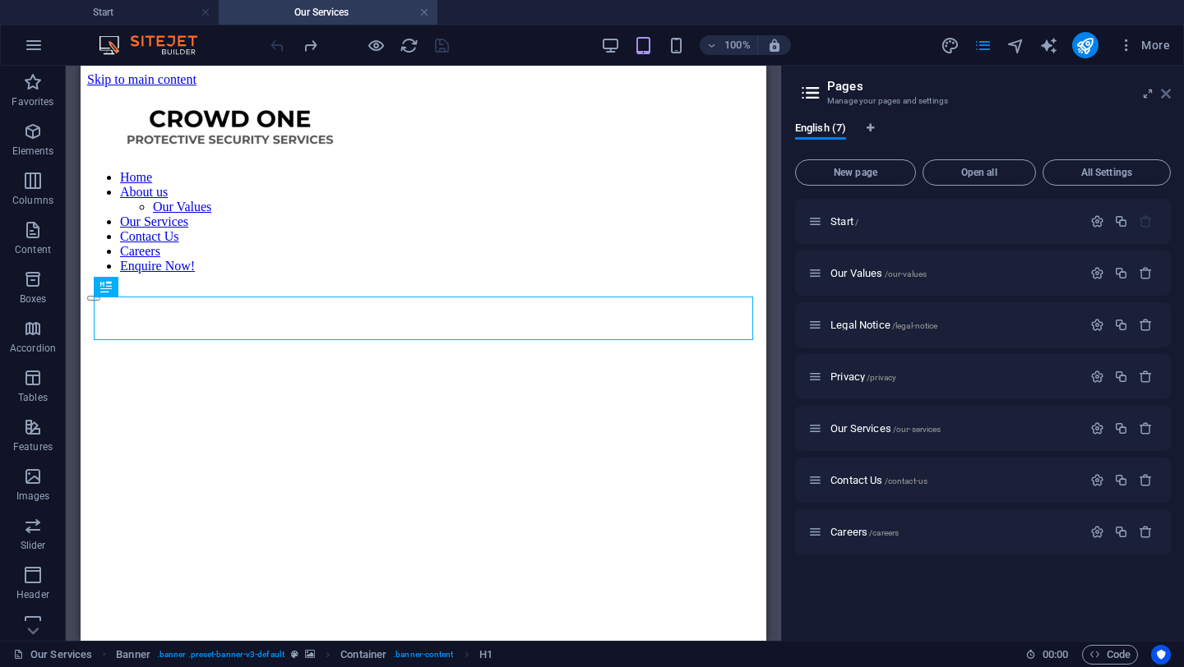
click at [1161, 95] on icon at bounding box center [1166, 93] width 10 height 13
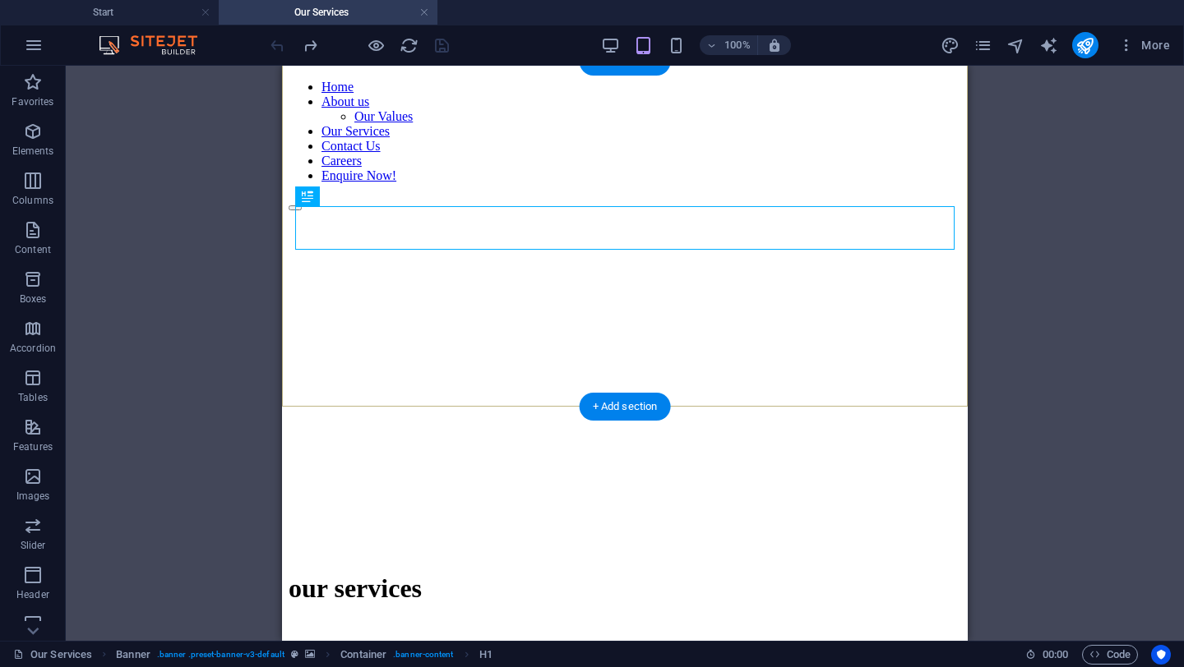
scroll to position [310, 0]
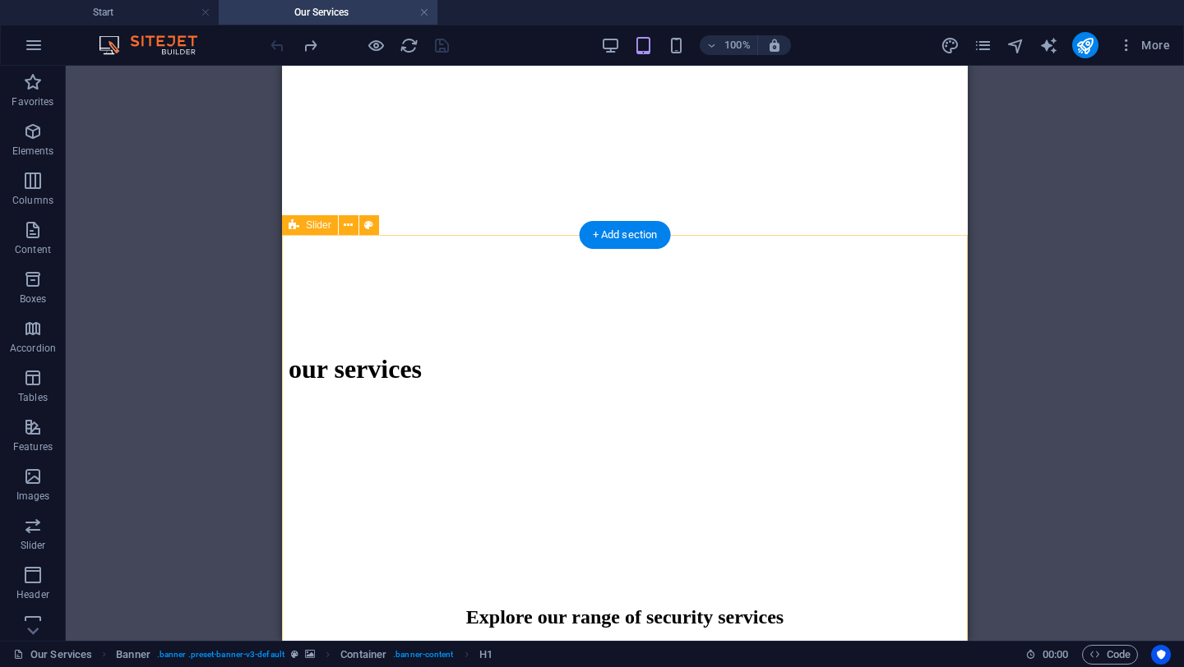
click at [1070, 321] on div "Drag here to replace the existing content. Press “Ctrl” if you want to create a…" at bounding box center [625, 353] width 1118 height 575
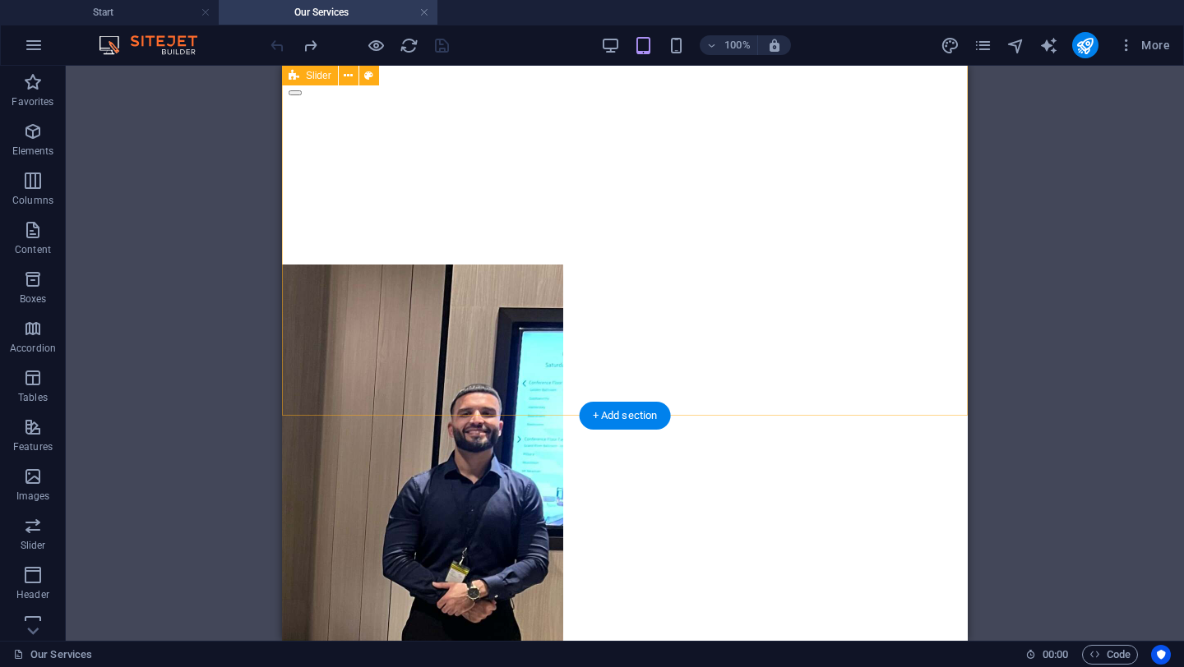
scroll to position [875, 0]
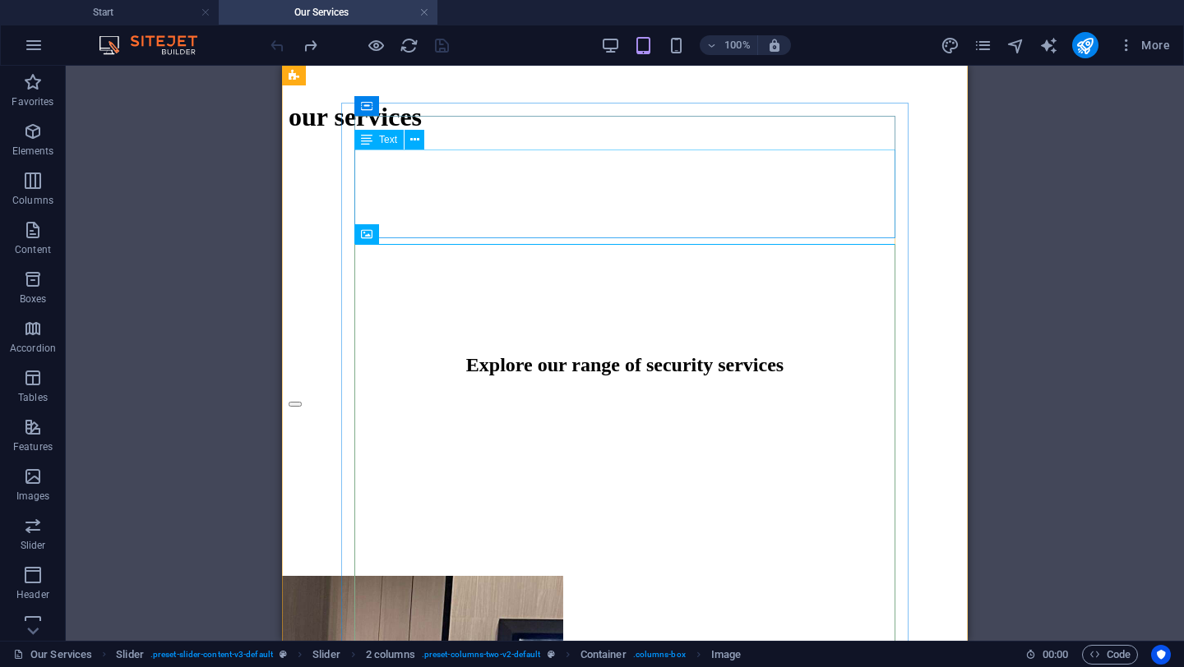
scroll to position [449, 0]
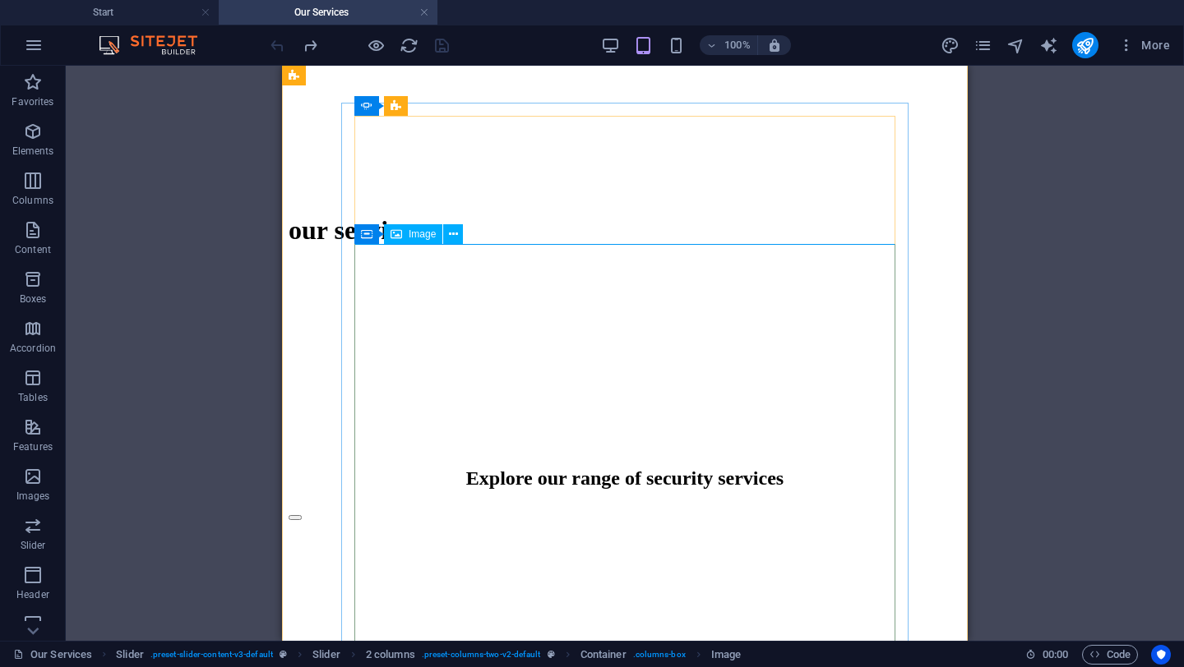
click at [407, 235] on div "Image" at bounding box center [413, 234] width 58 height 20
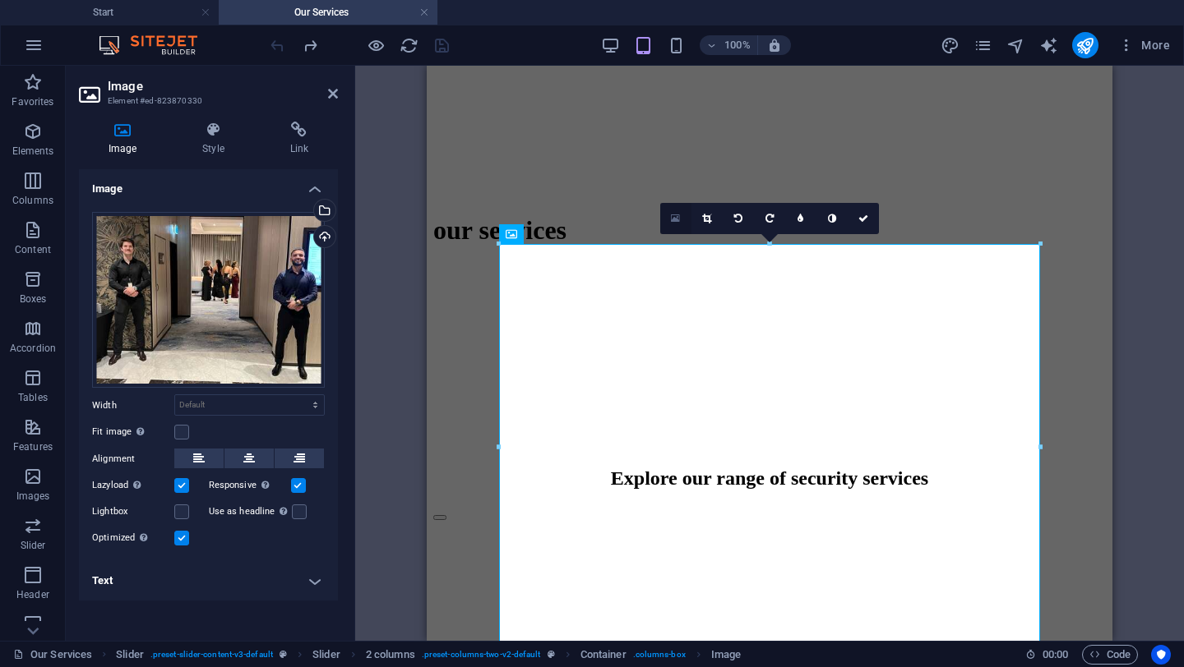
click at [676, 219] on icon at bounding box center [675, 219] width 9 height 12
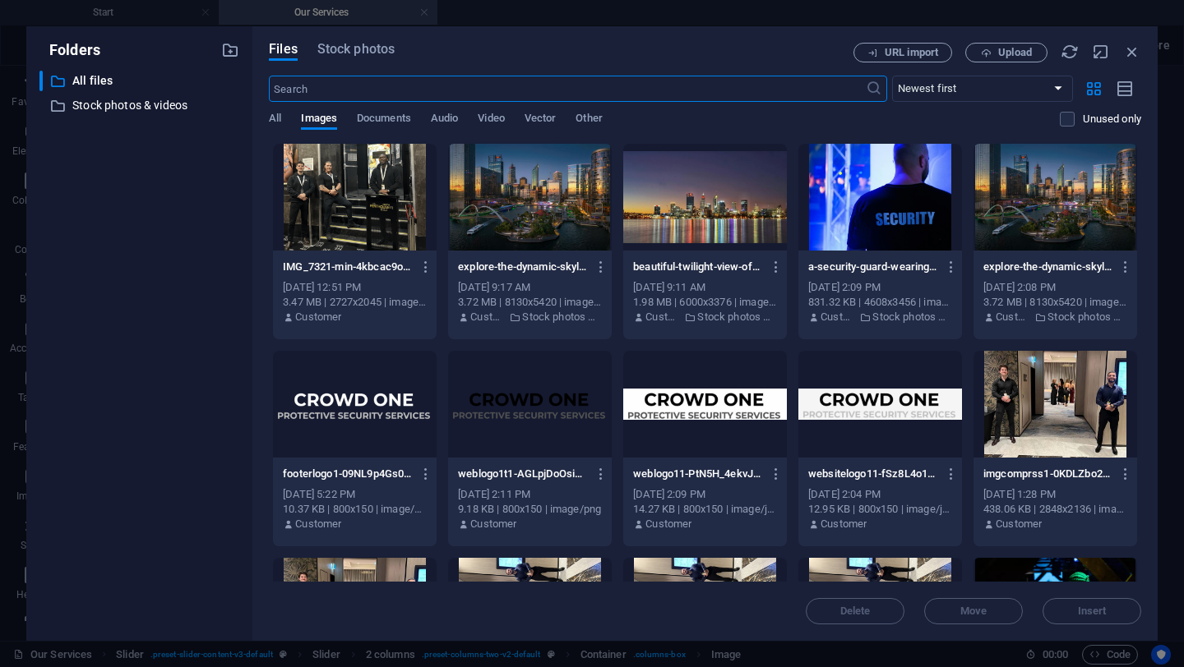
click at [365, 238] on div at bounding box center [355, 197] width 164 height 107
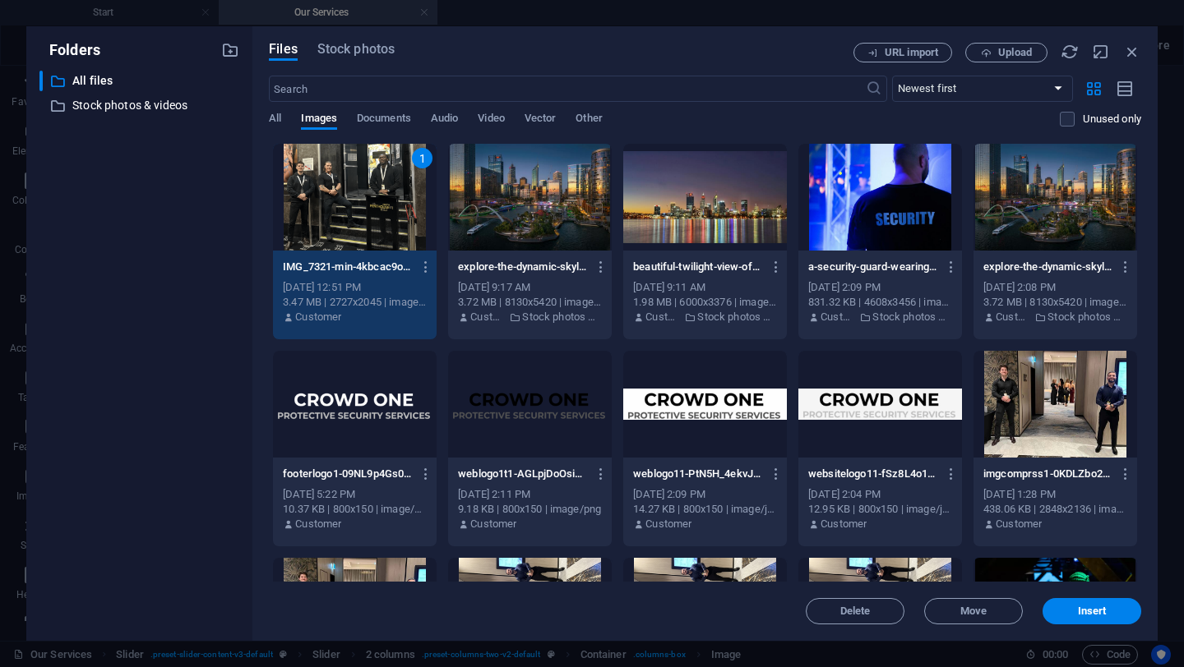
click at [335, 228] on div "1" at bounding box center [355, 197] width 164 height 107
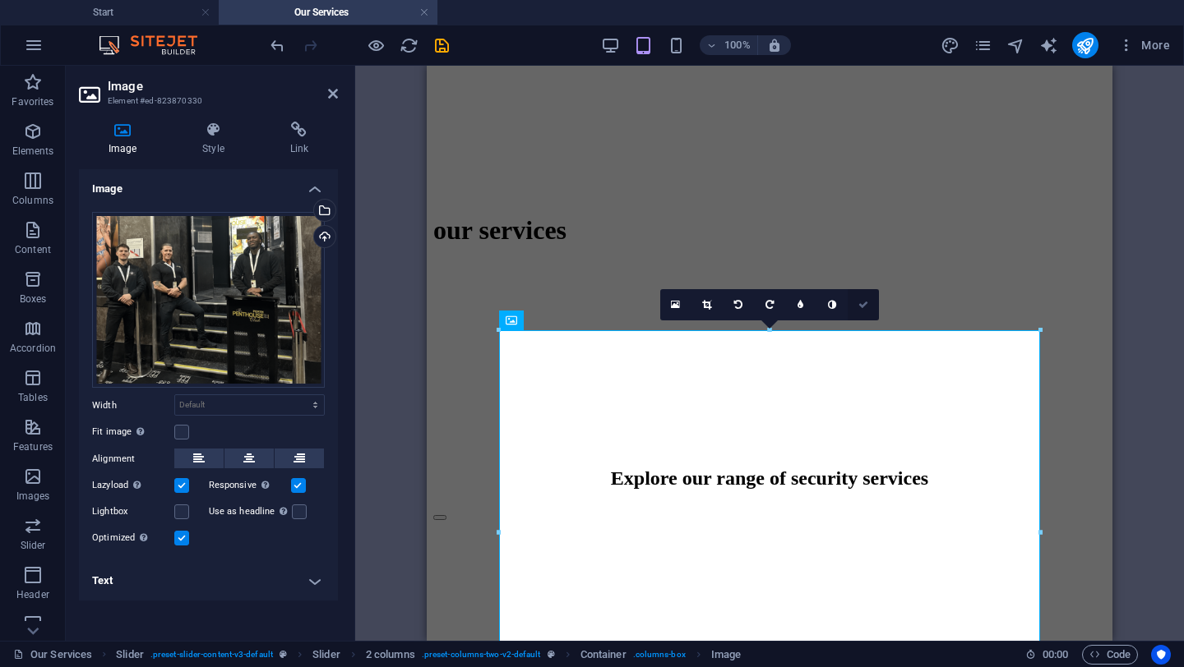
click at [861, 301] on icon at bounding box center [863, 305] width 10 height 10
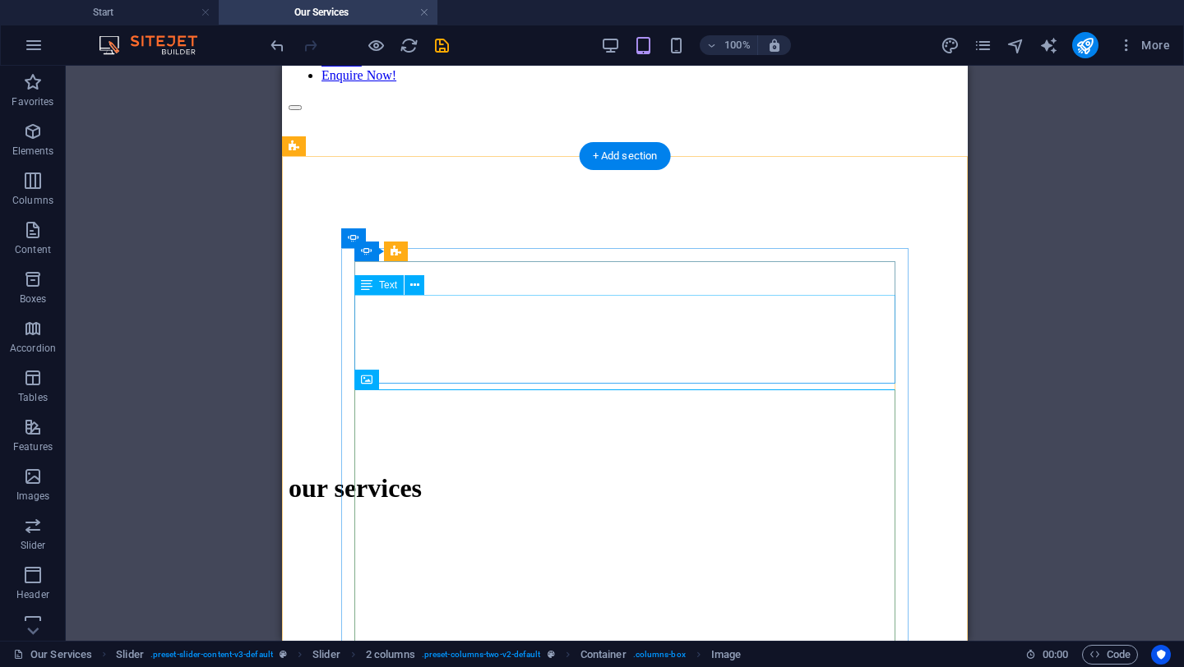
scroll to position [168, 0]
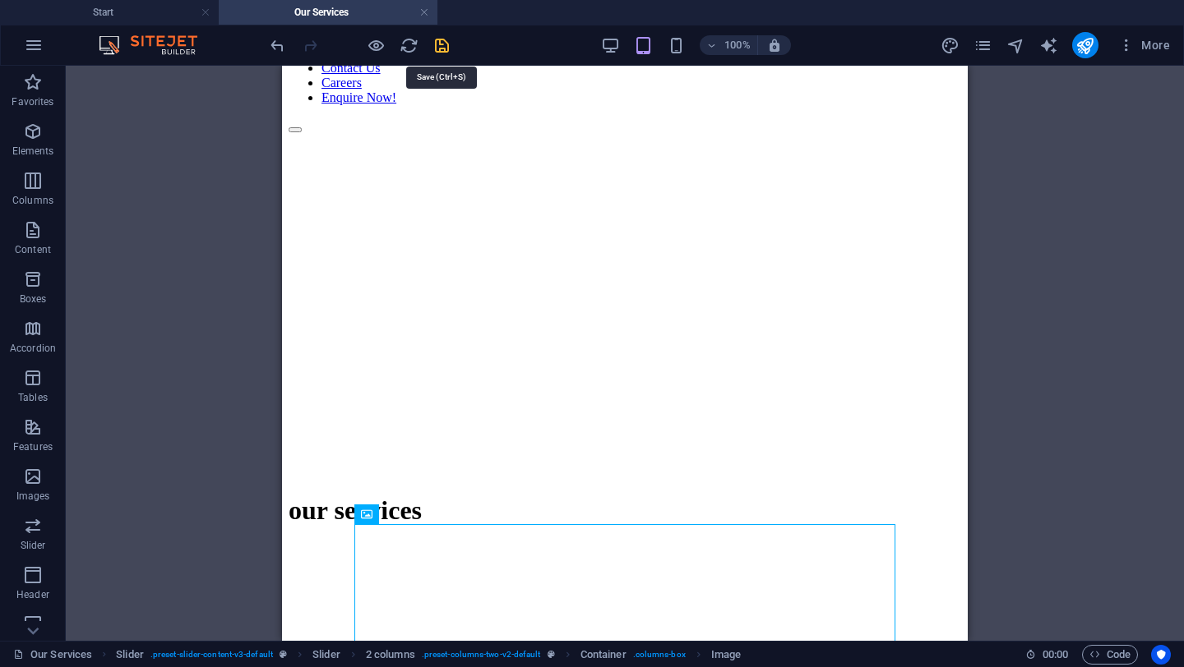
click at [441, 39] on icon "save" at bounding box center [441, 45] width 19 height 19
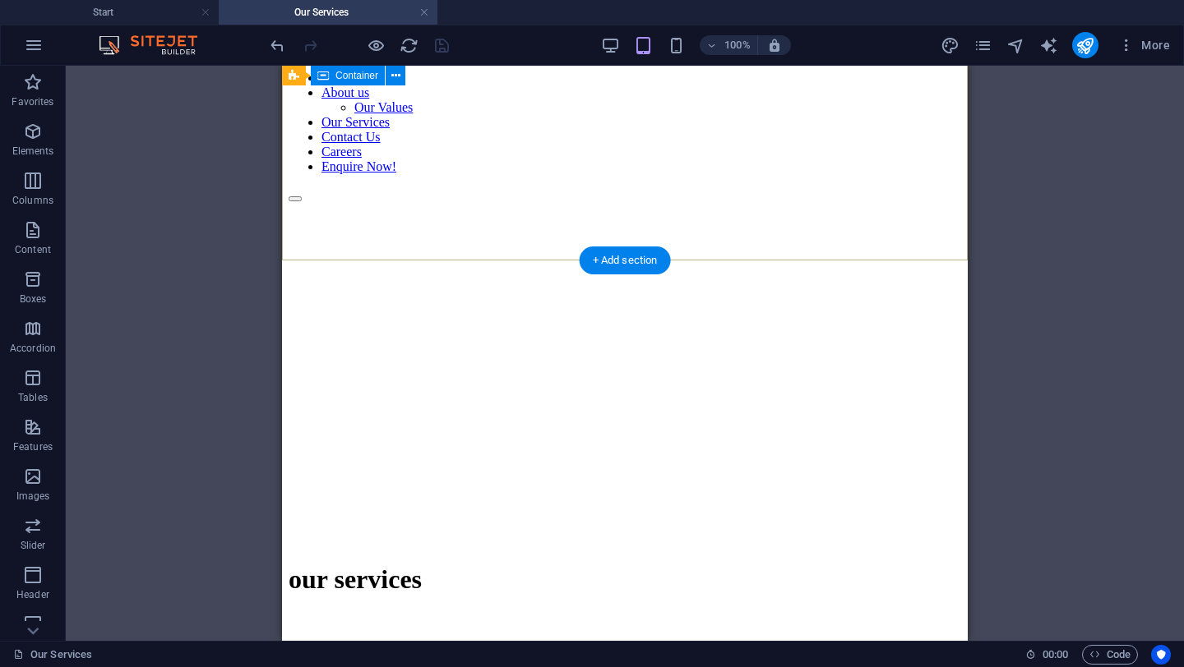
scroll to position [0, 0]
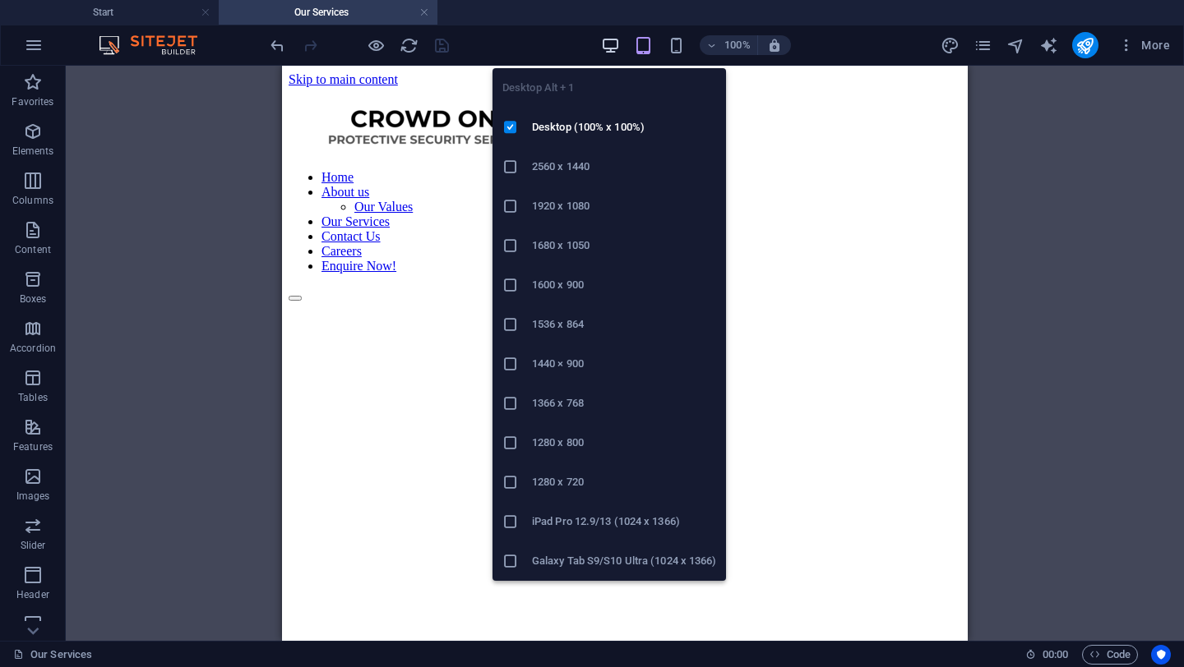
click at [609, 48] on icon "button" at bounding box center [610, 45] width 19 height 19
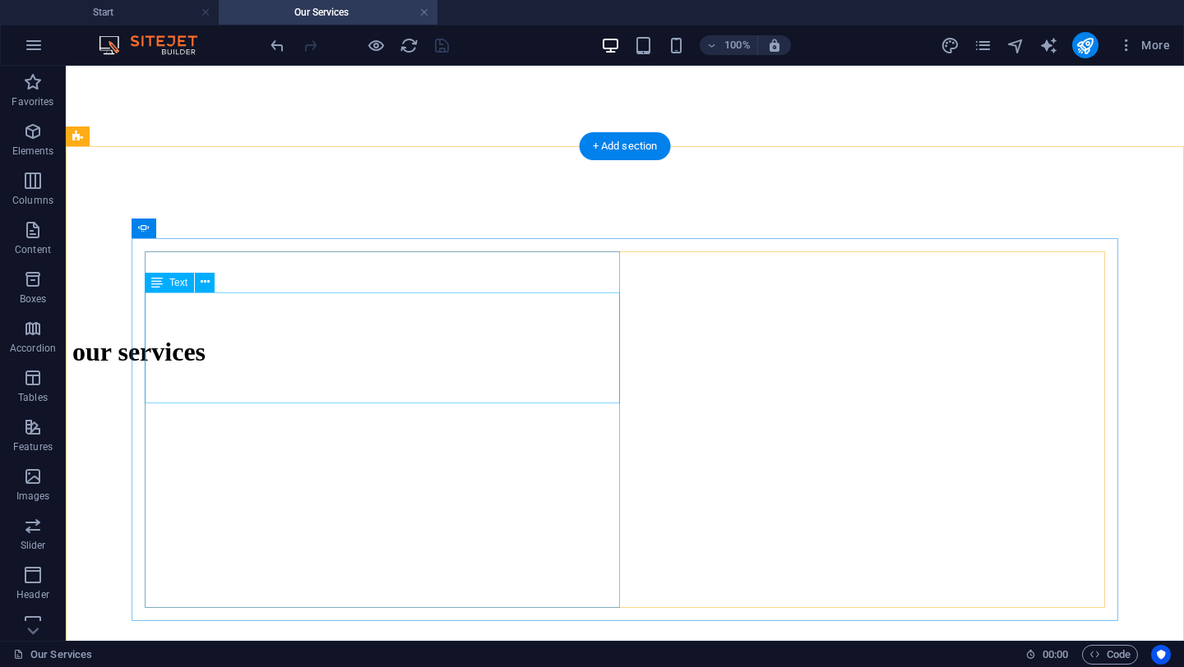
scroll to position [528, 0]
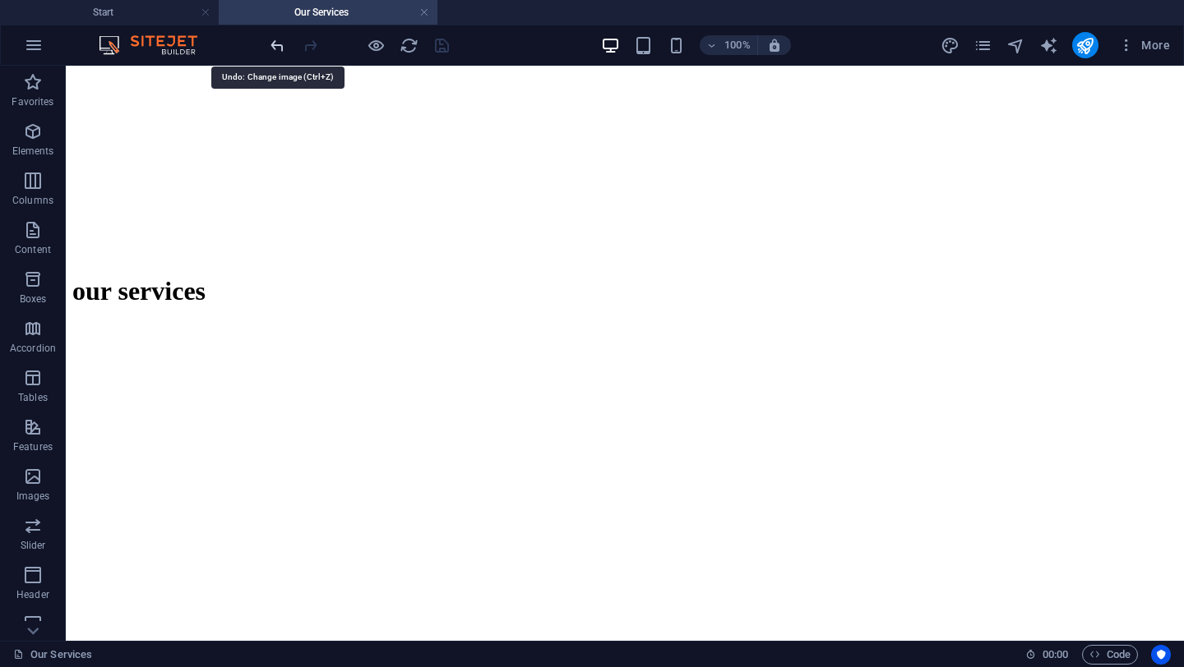
click at [280, 40] on icon "undo" at bounding box center [277, 45] width 19 height 19
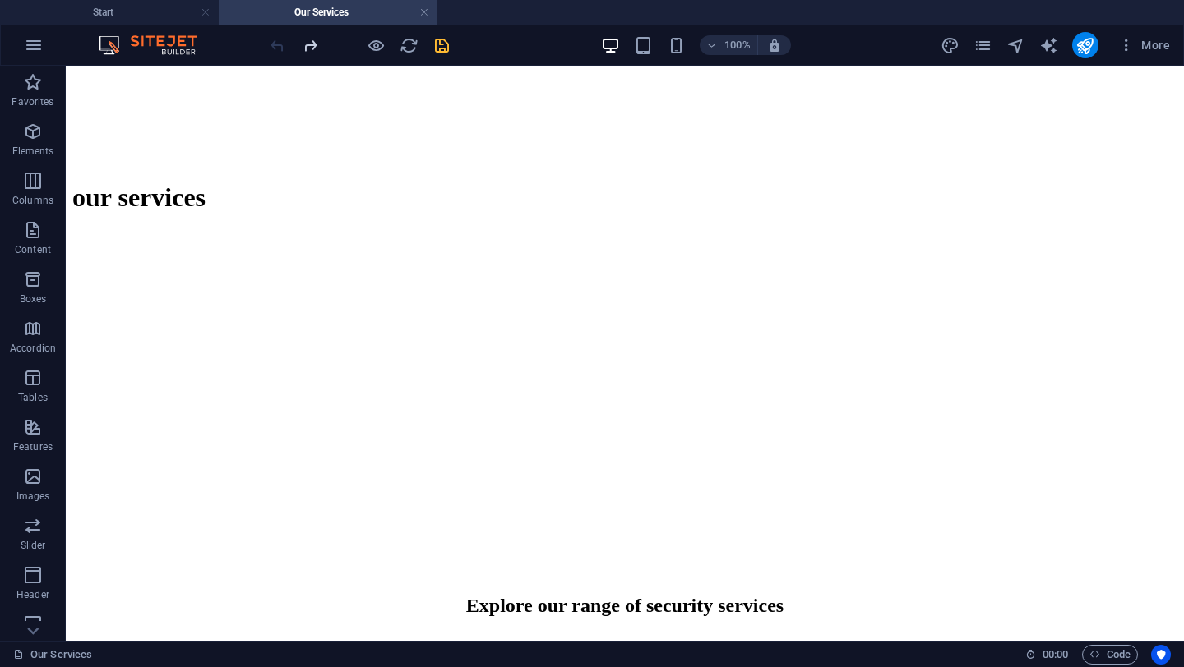
click at [310, 48] on icon "redo" at bounding box center [310, 45] width 19 height 19
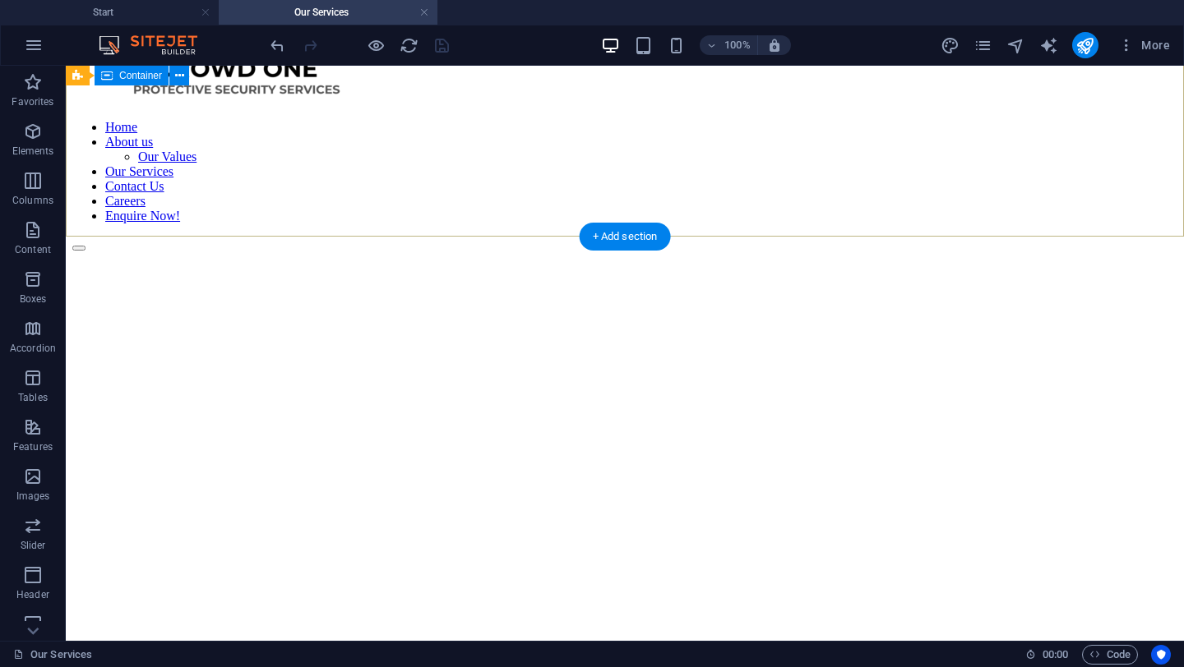
scroll to position [0, 0]
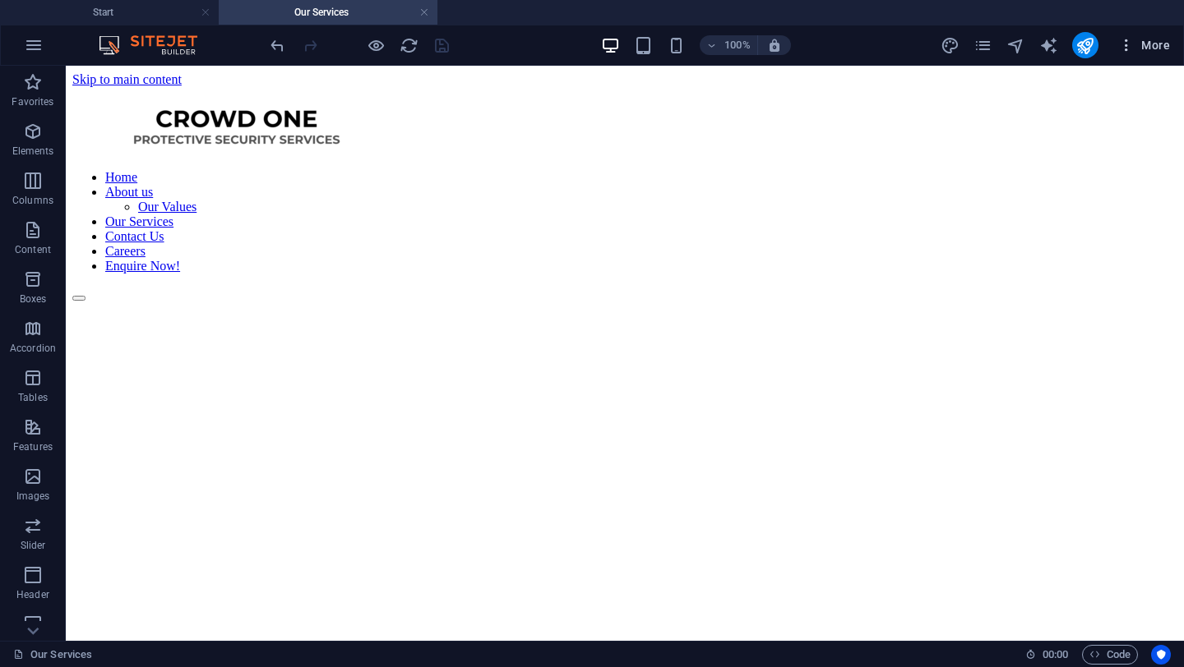
click at [1138, 51] on span "More" at bounding box center [1144, 45] width 52 height 16
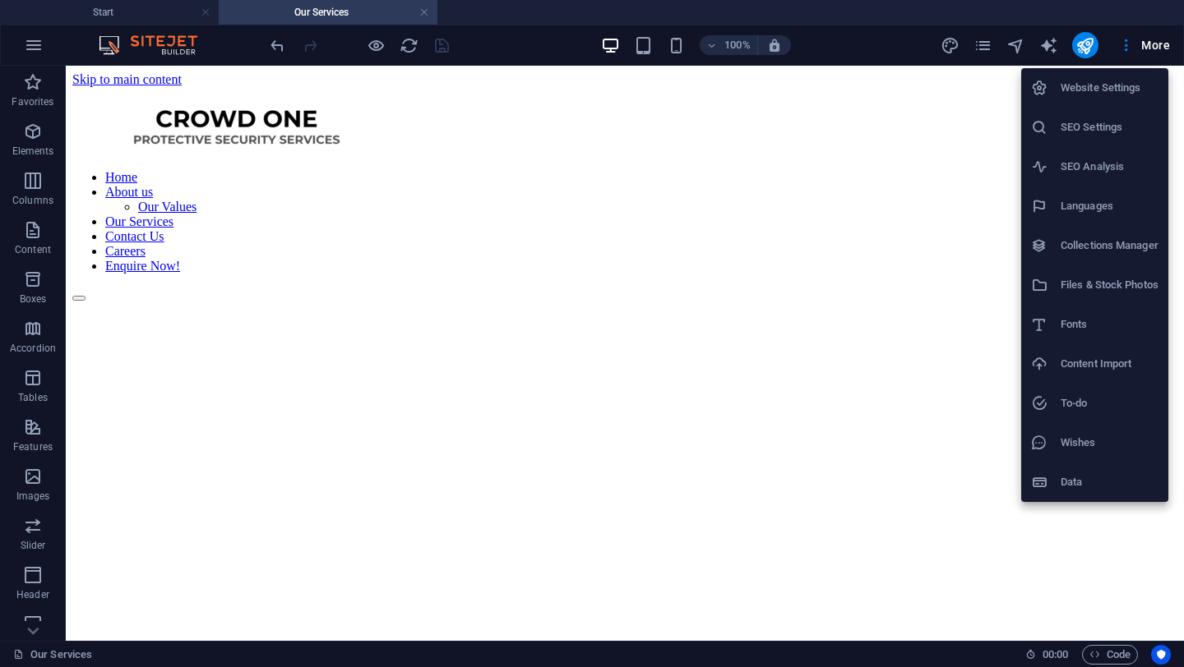
click at [1092, 48] on div at bounding box center [592, 333] width 1184 height 667
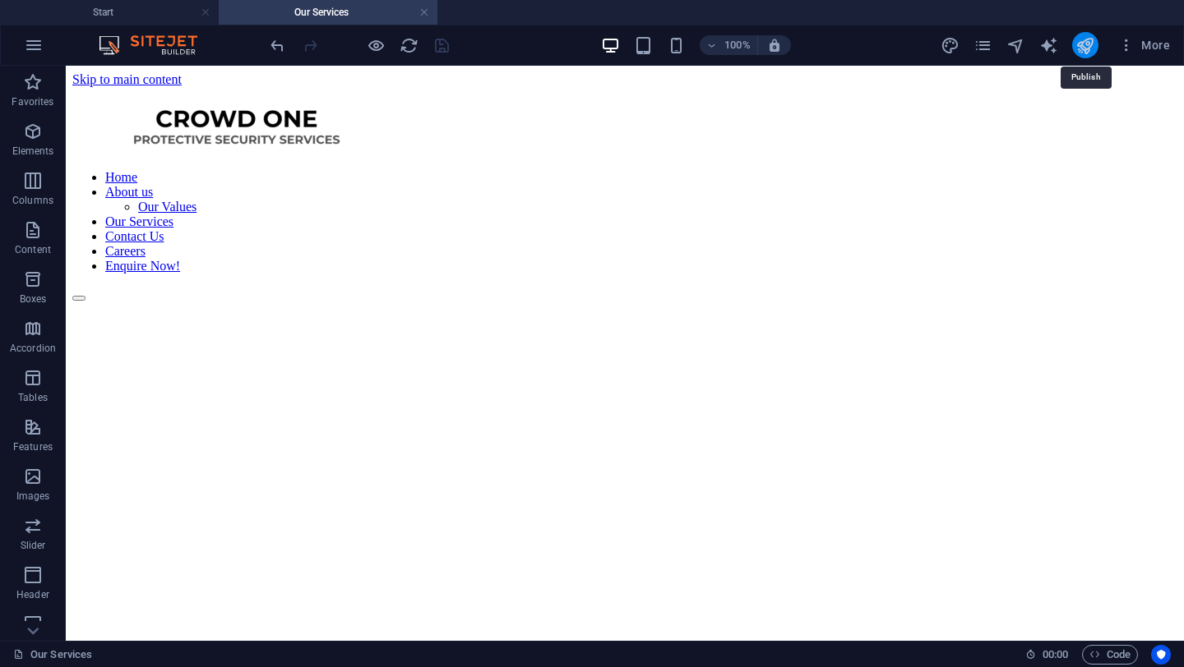
click at [1084, 48] on icon "publish" at bounding box center [1084, 45] width 19 height 19
